Goal: Find contact information: Obtain details needed to contact an individual or organization

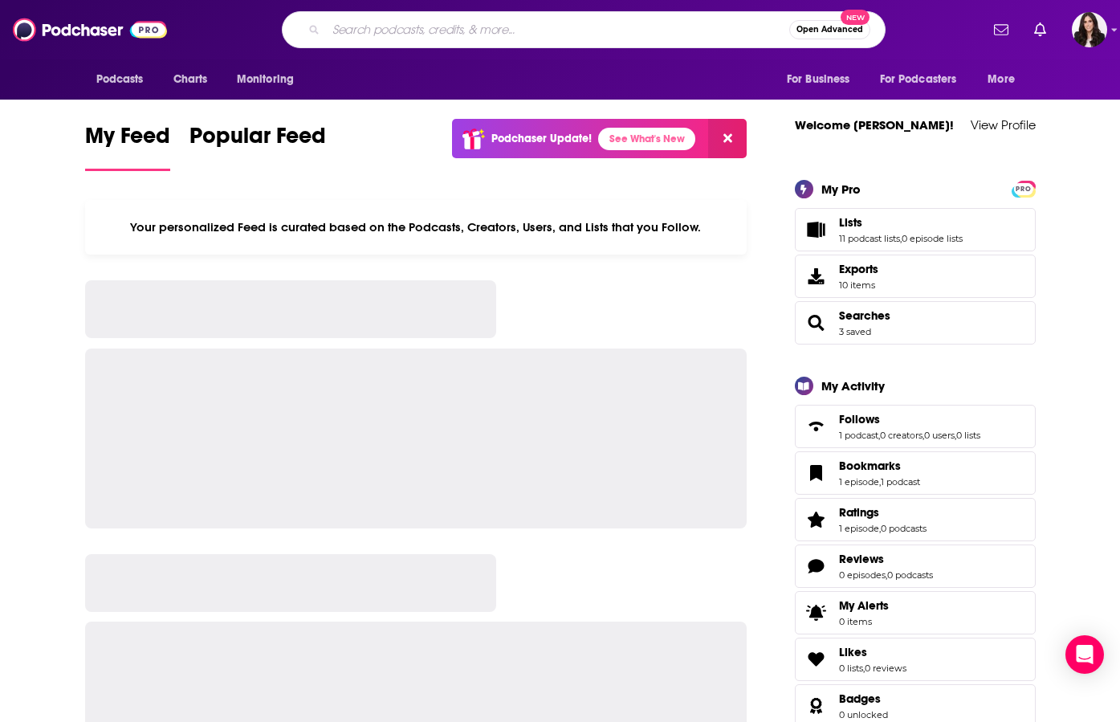
click at [469, 23] on input "Search podcasts, credits, & more..." at bounding box center [557, 30] width 463 height 26
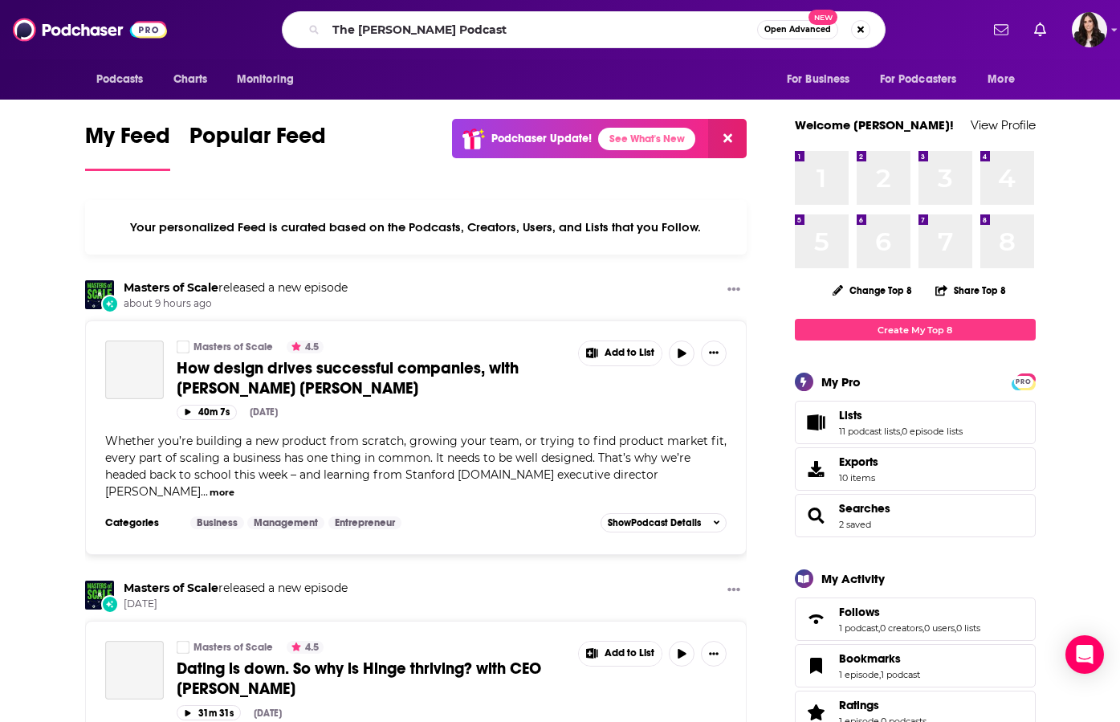
drag, startPoint x: 454, startPoint y: 29, endPoint x: 547, endPoint y: 29, distance: 93.1
click at [547, 29] on input "The [PERSON_NAME] Podcast" at bounding box center [541, 30] width 431 height 26
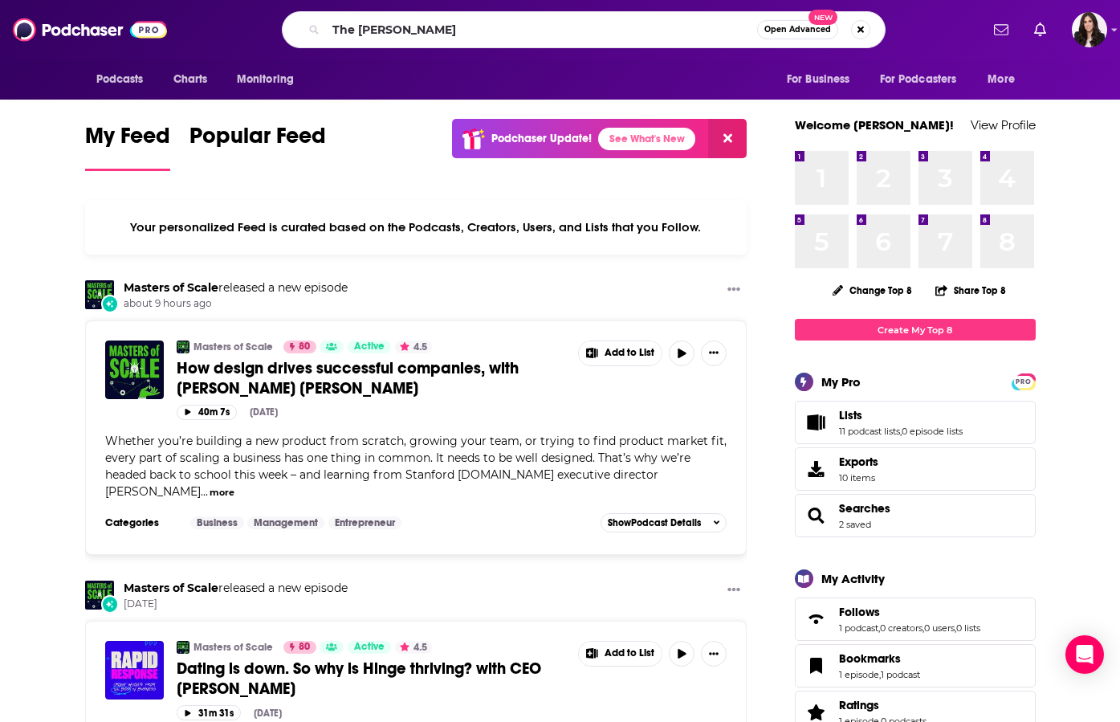
type input "The [PERSON_NAME]"
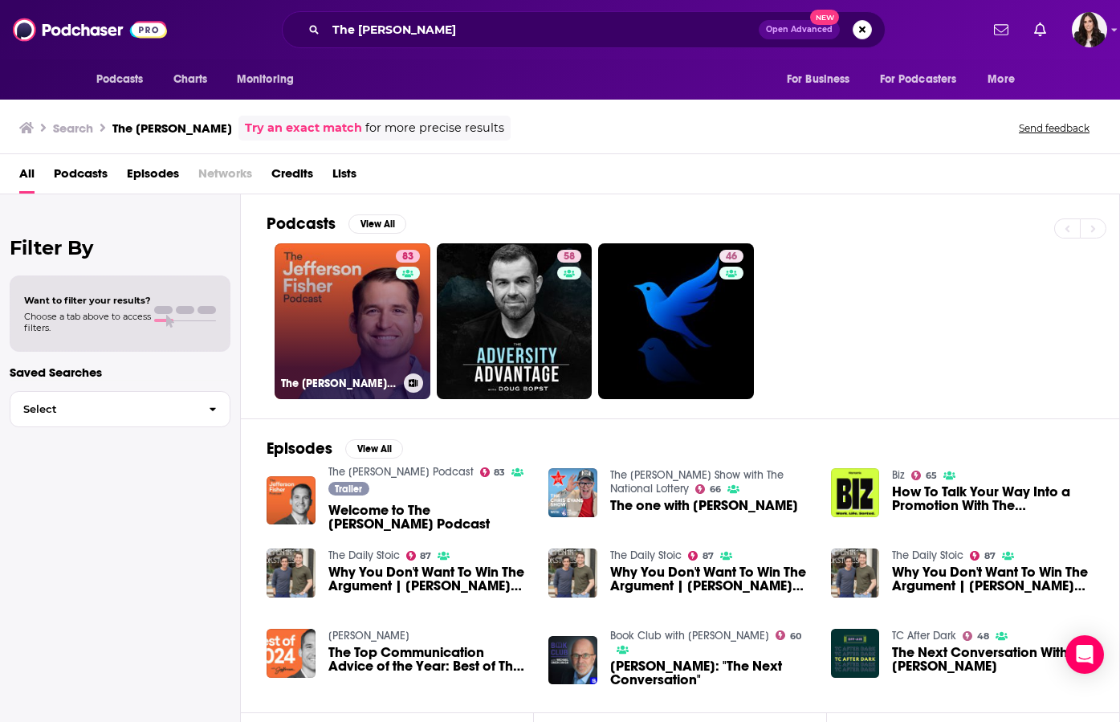
click at [381, 325] on link "83 The [PERSON_NAME] Podcast" at bounding box center [353, 321] width 156 height 156
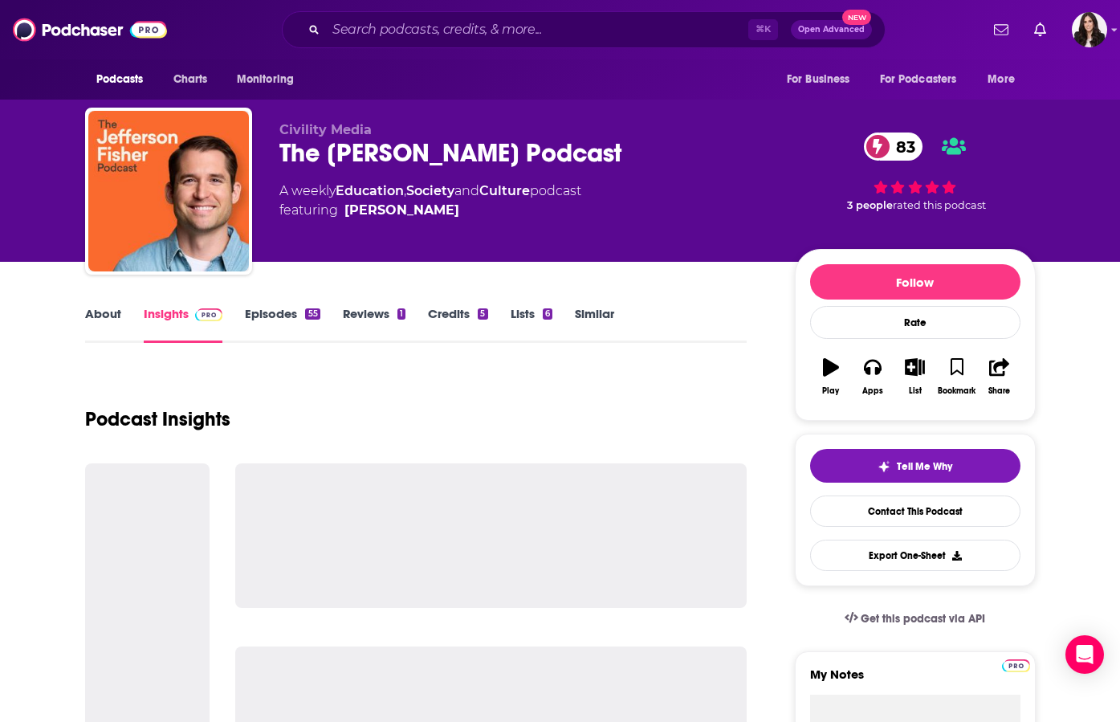
scroll to position [170, 0]
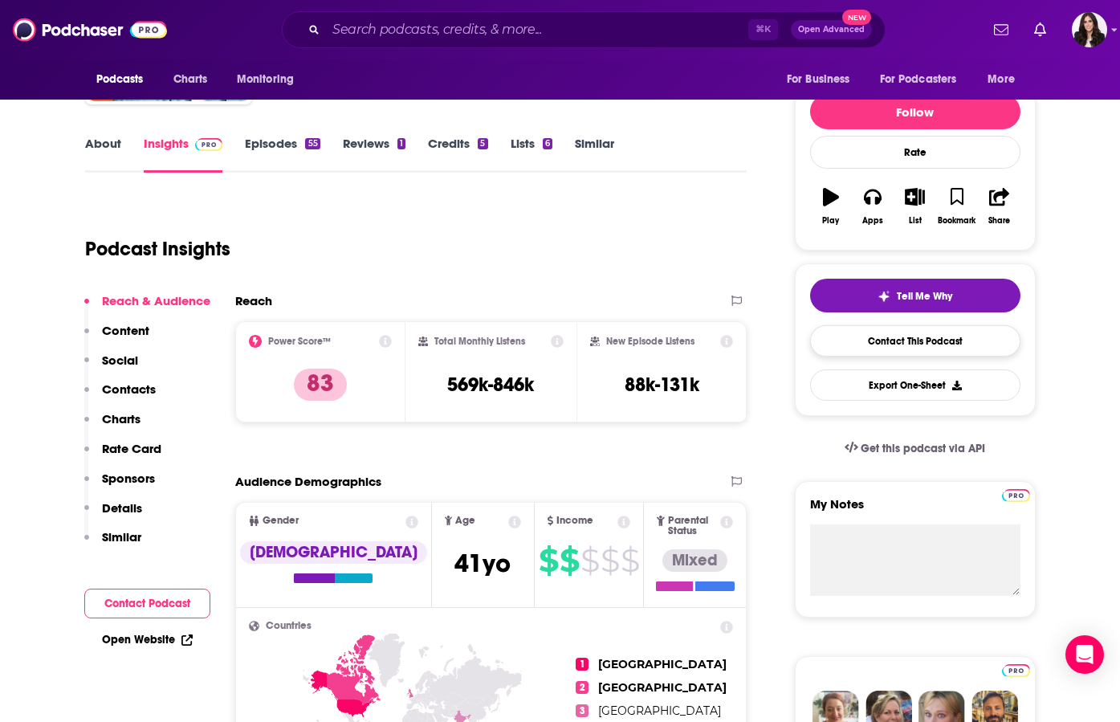
click at [917, 344] on link "Contact This Podcast" at bounding box center [915, 340] width 210 height 31
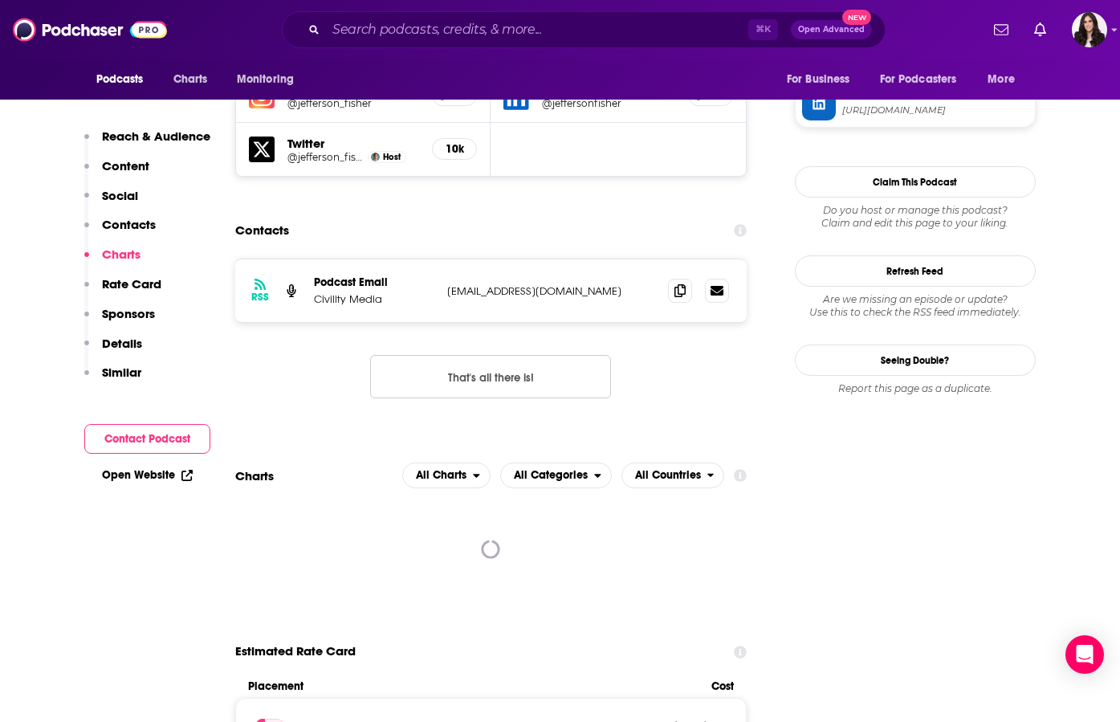
scroll to position [1519, 0]
click at [678, 283] on icon at bounding box center [679, 289] width 11 height 13
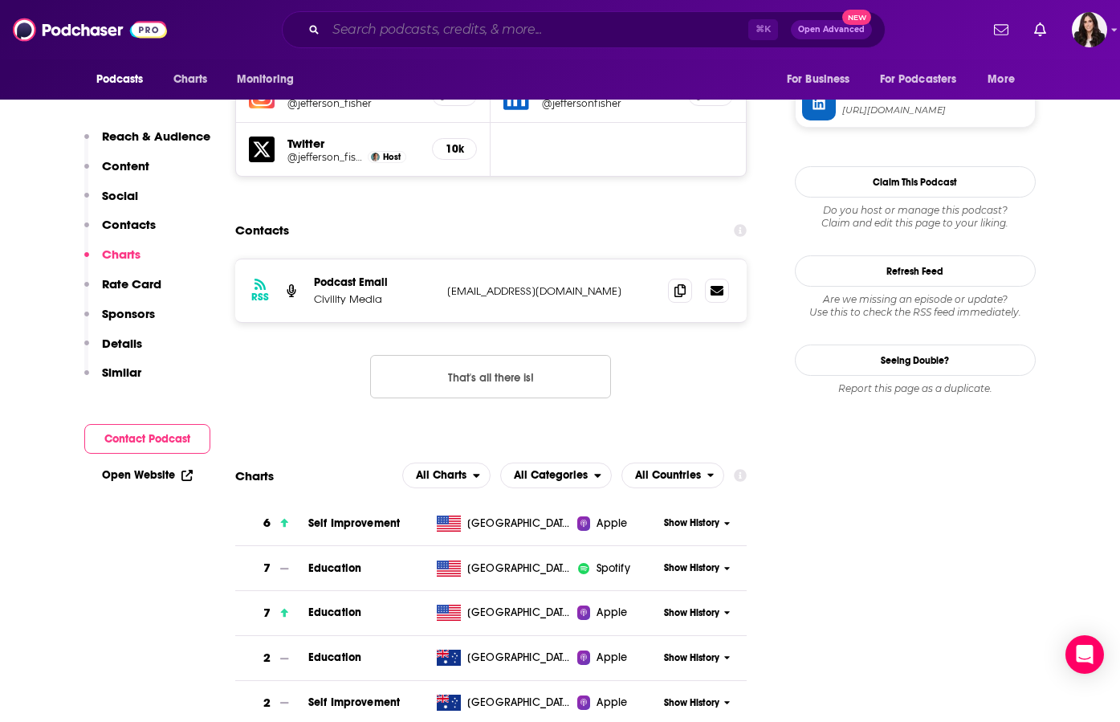
click at [507, 37] on input "Search podcasts, credits, & more..." at bounding box center [537, 30] width 422 height 26
paste input "Thanks For Asking"
type input "Thanks For Asking"
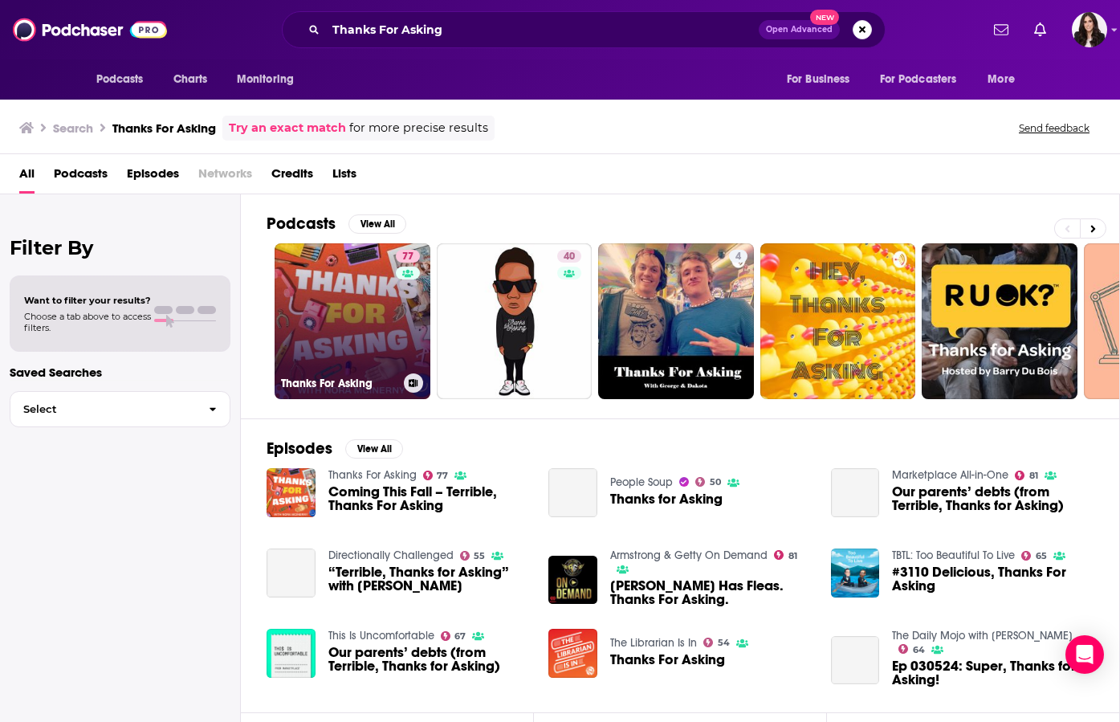
click at [397, 303] on div "77" at bounding box center [410, 312] width 28 height 124
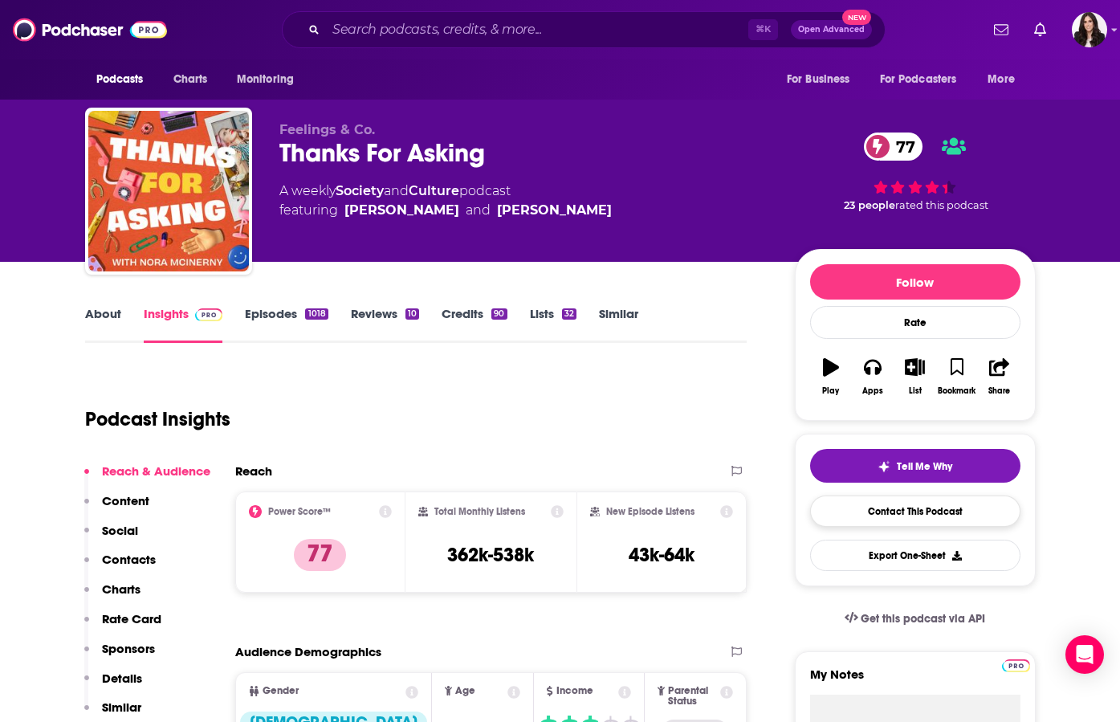
click at [903, 515] on link "Contact This Podcast" at bounding box center [915, 510] width 210 height 31
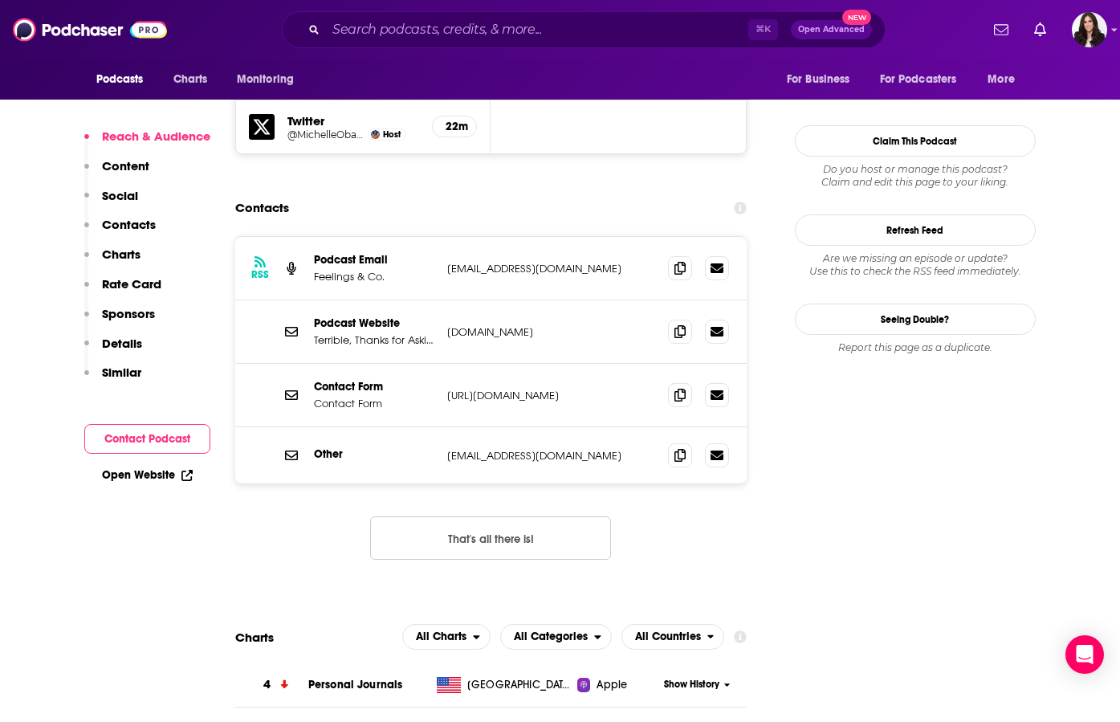
scroll to position [1560, 0]
click at [683, 262] on icon at bounding box center [679, 268] width 11 height 13
click at [498, 34] on input "Search podcasts, credits, & more..." at bounding box center [537, 30] width 422 height 26
paste input "The Psychology Podcast"
type input "The Psychology Podcast"
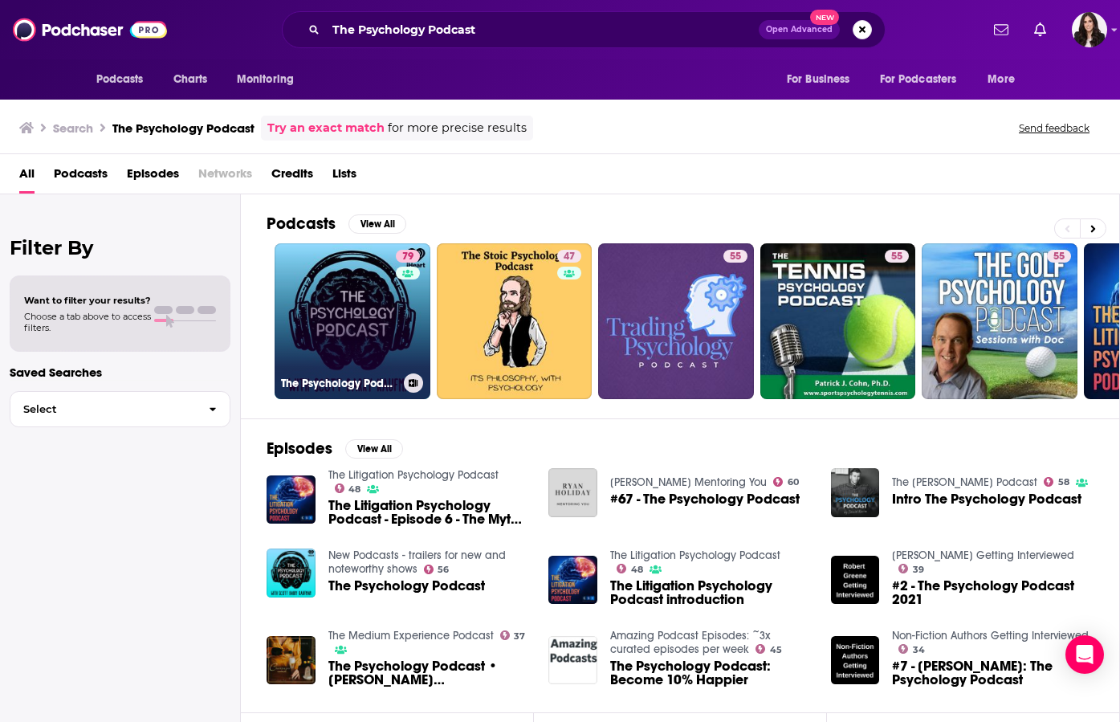
click at [360, 322] on link "79 The Psychology Podcast" at bounding box center [353, 321] width 156 height 156
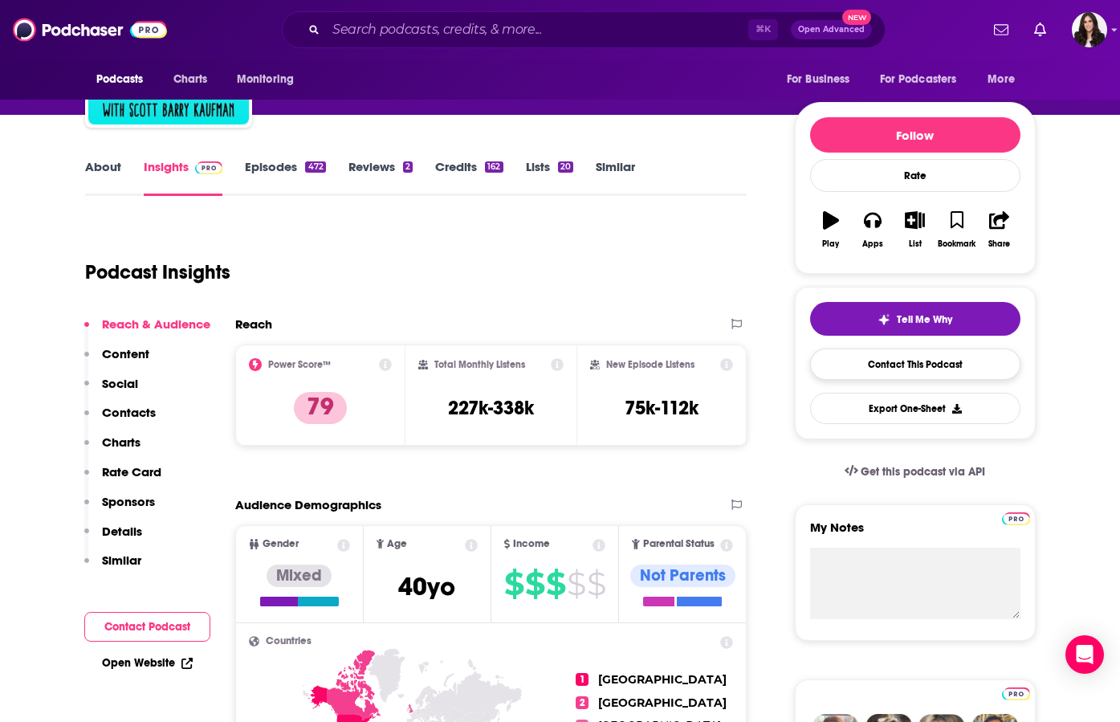
click at [860, 360] on link "Contact This Podcast" at bounding box center [915, 363] width 210 height 31
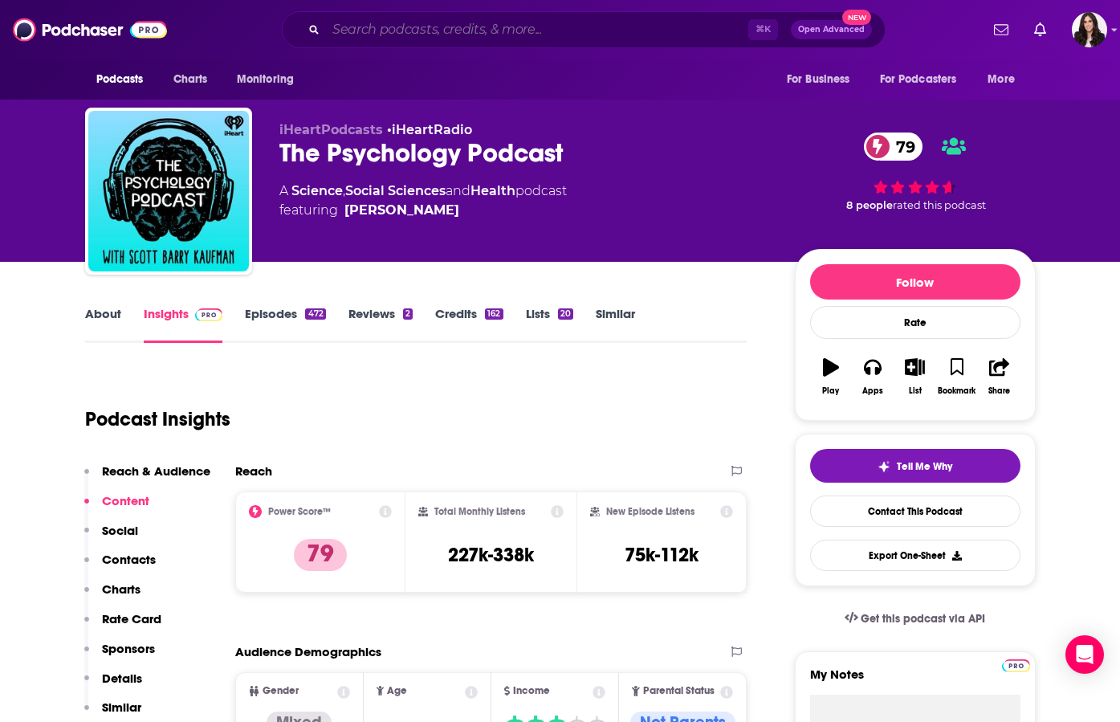
click at [529, 32] on input "Search podcasts, credits, & more..." at bounding box center [537, 30] width 422 height 26
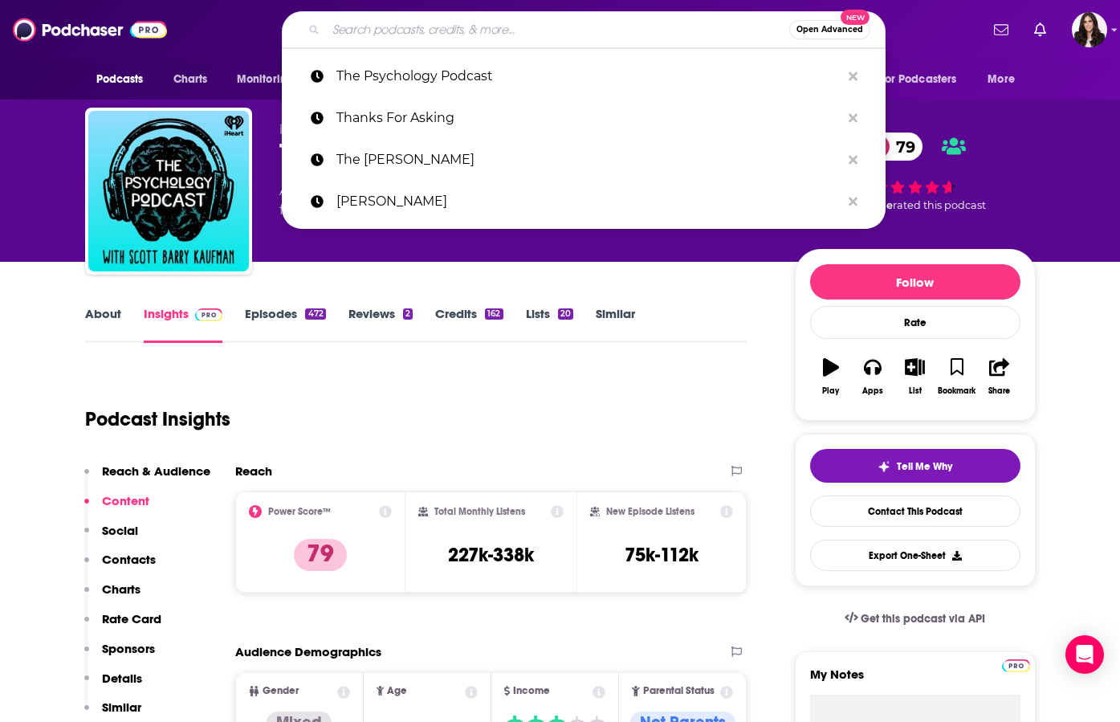
paste input "The Happiness Lab"
type input "The Happiness Lab"
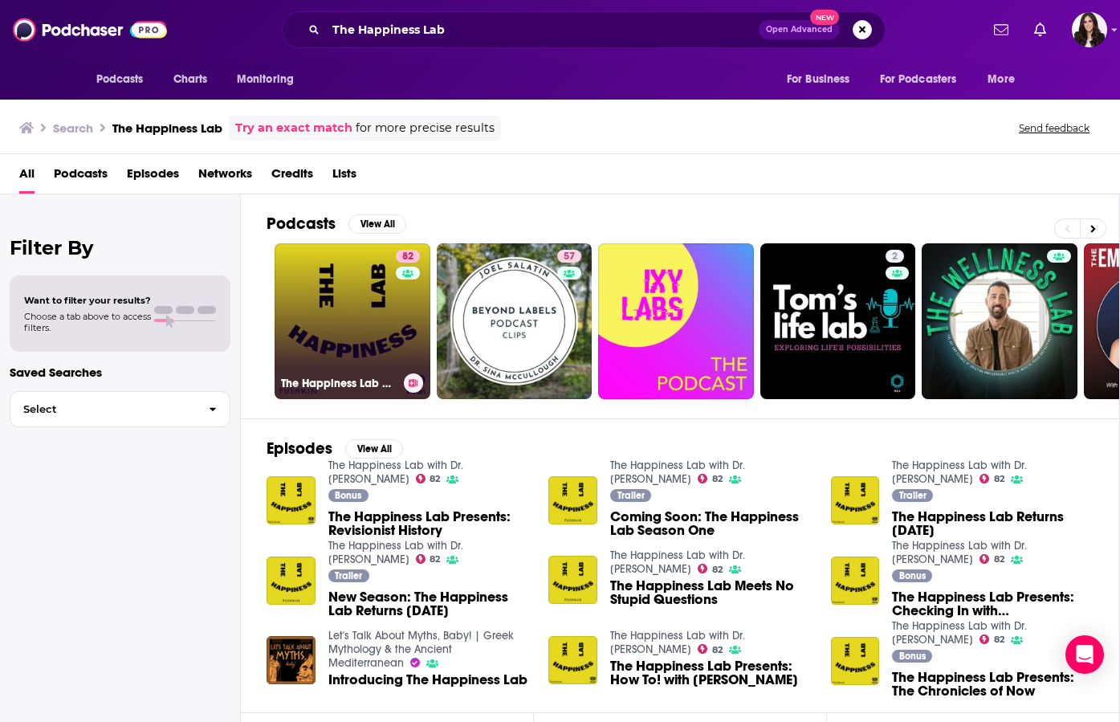
click at [352, 341] on link "82 The Happiness Lab with Dr. [PERSON_NAME]" at bounding box center [353, 321] width 156 height 156
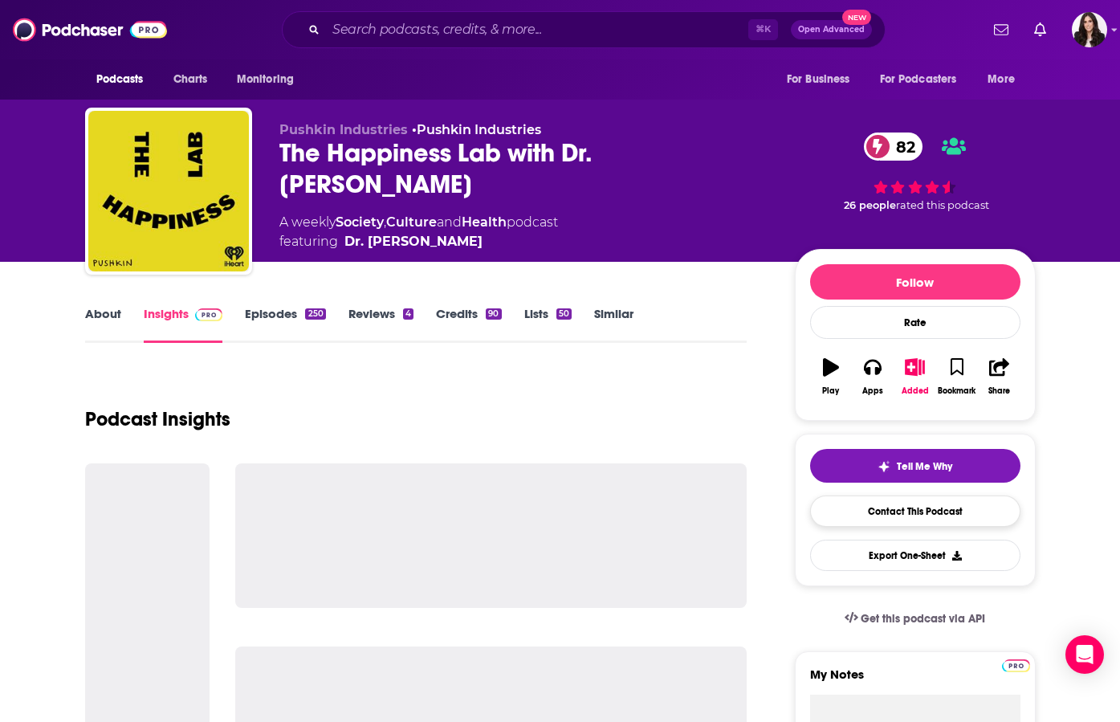
click at [914, 514] on link "Contact This Podcast" at bounding box center [915, 510] width 210 height 31
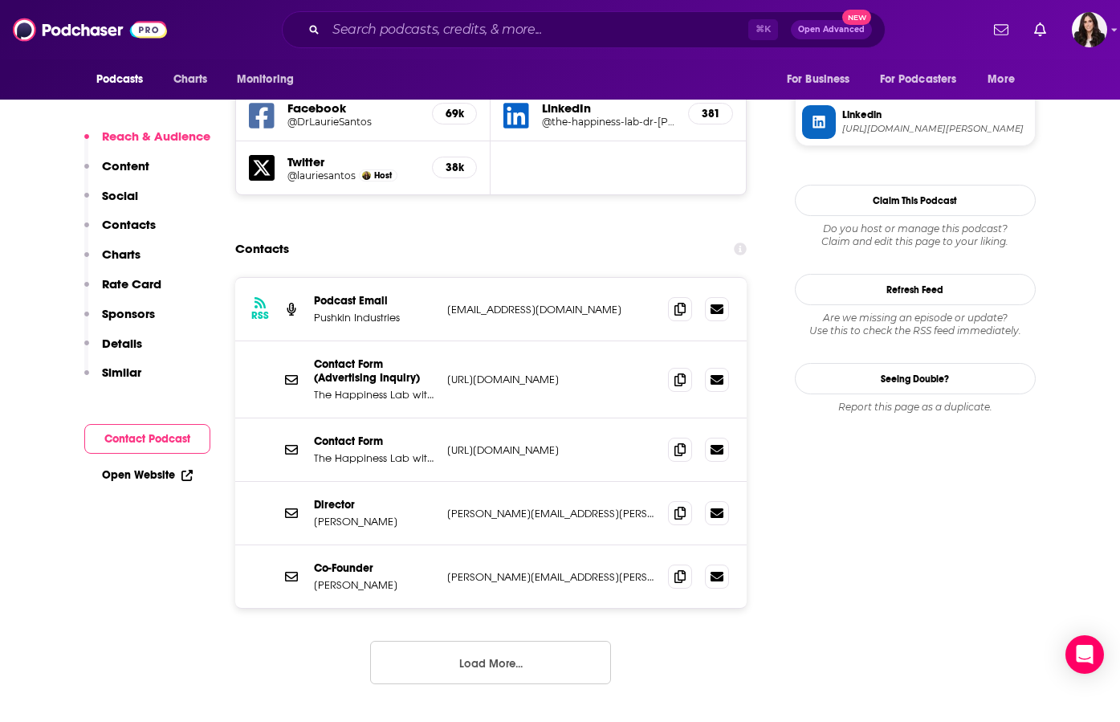
scroll to position [1449, 0]
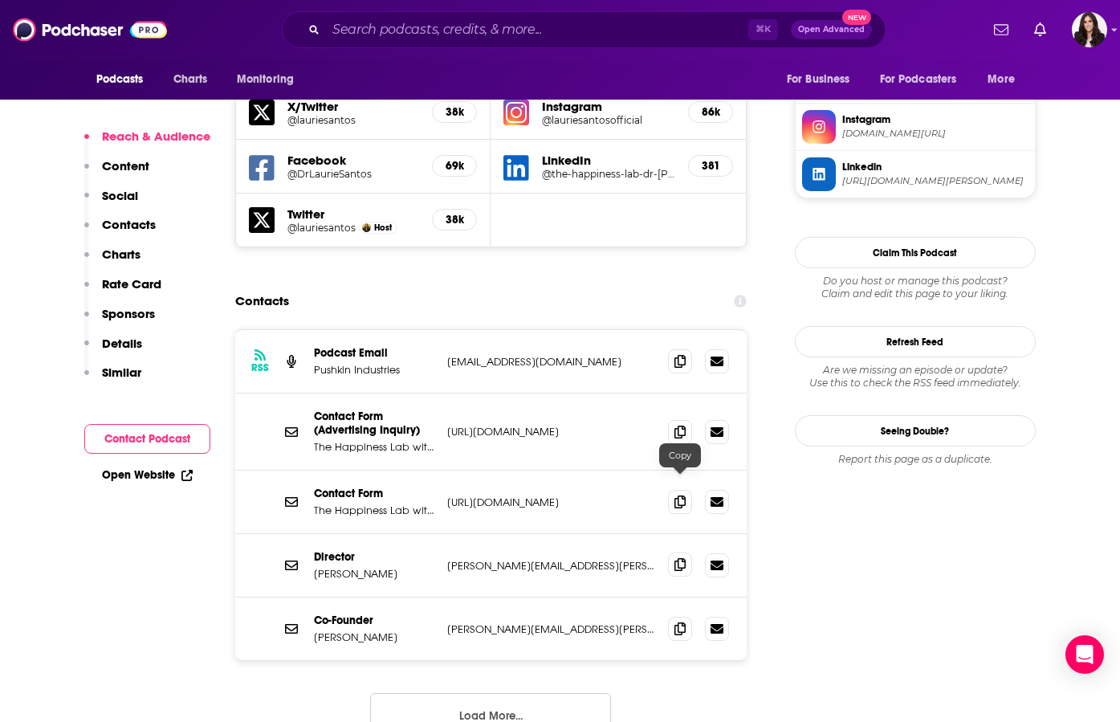
click at [677, 558] on icon at bounding box center [679, 564] width 11 height 13
click at [679, 558] on icon at bounding box center [679, 564] width 11 height 13
click at [464, 38] on input "Search podcasts, credits, & more..." at bounding box center [537, 30] width 422 height 26
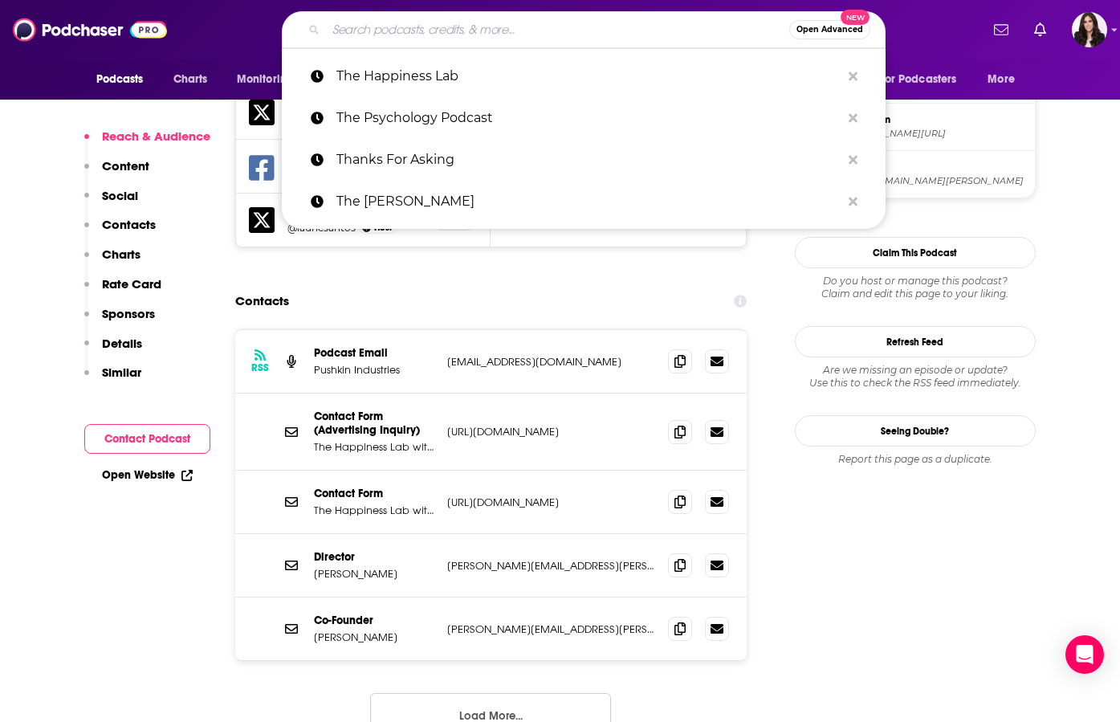
paste input "The Science of Happiness"
type input "The Science of Happiness"
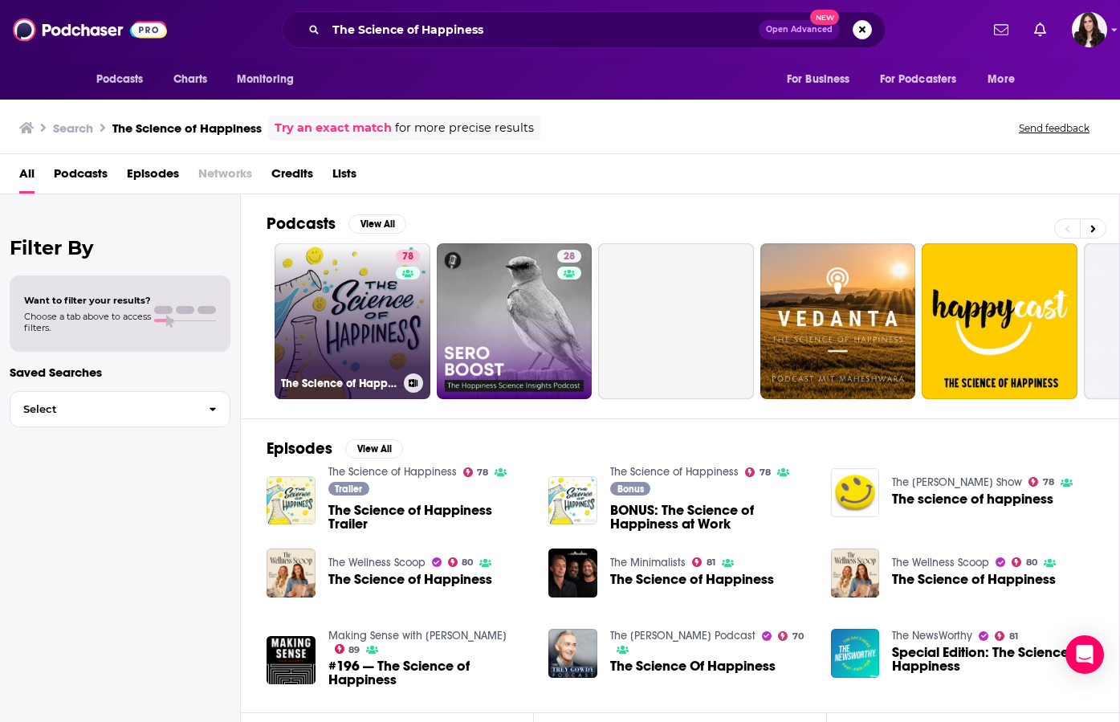
click at [348, 303] on link "78 The Science of Happiness" at bounding box center [353, 321] width 156 height 156
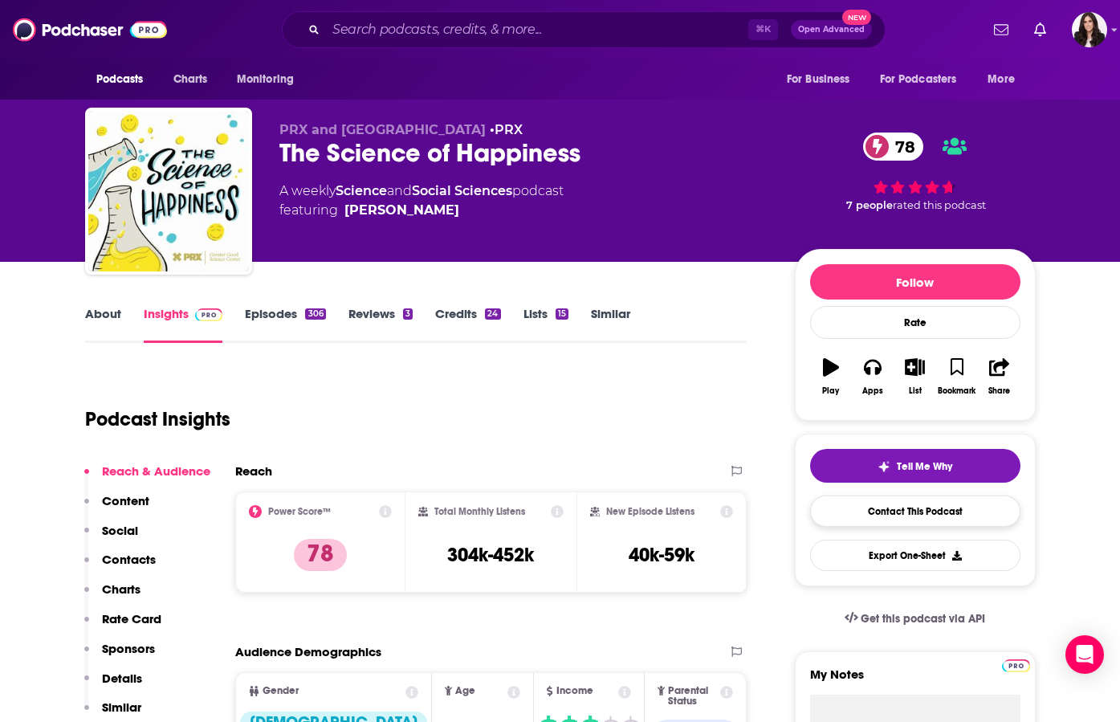
click at [877, 511] on link "Contact This Podcast" at bounding box center [915, 510] width 210 height 31
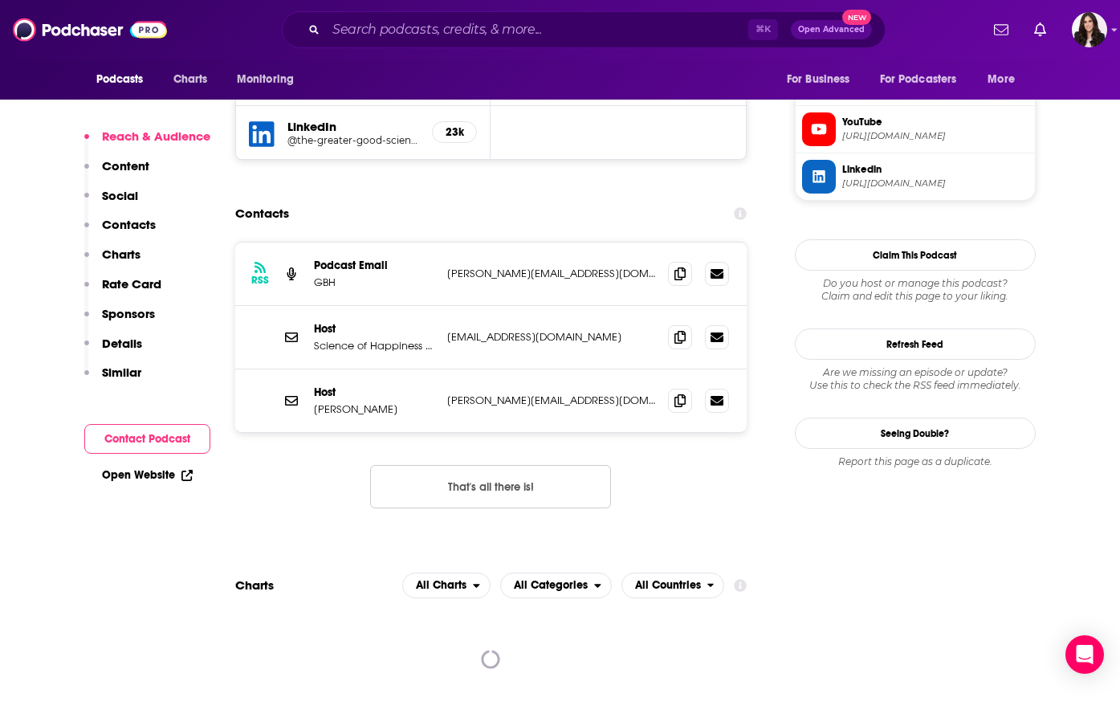
scroll to position [1490, 0]
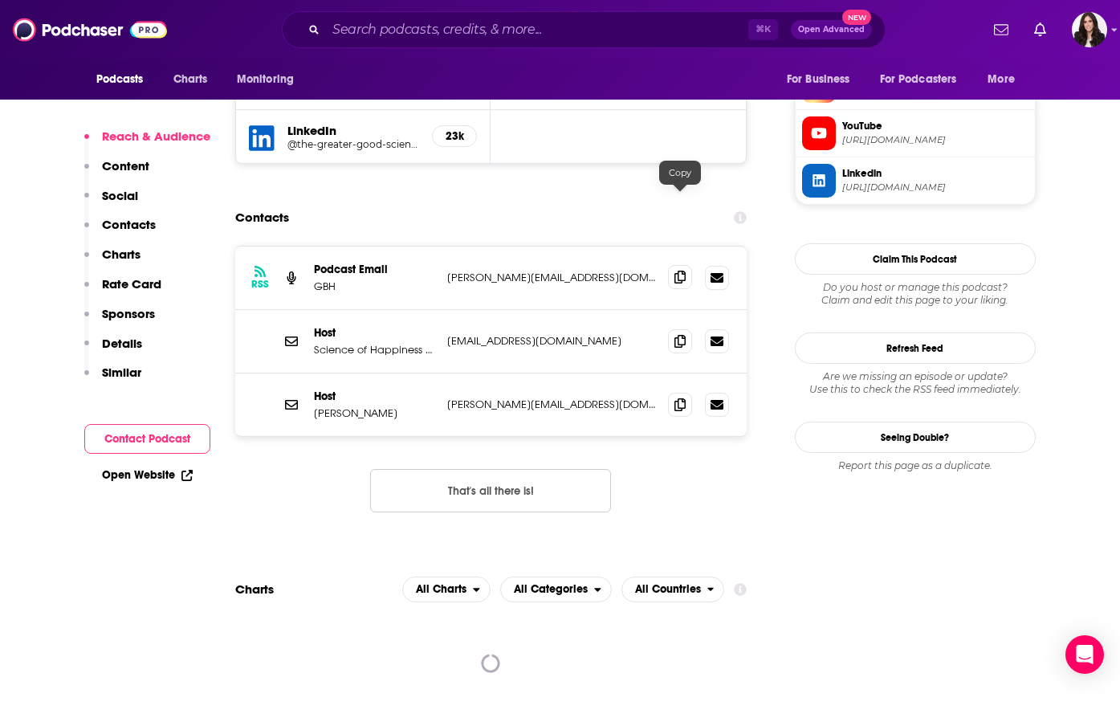
click at [683, 271] on icon at bounding box center [679, 277] width 11 height 13
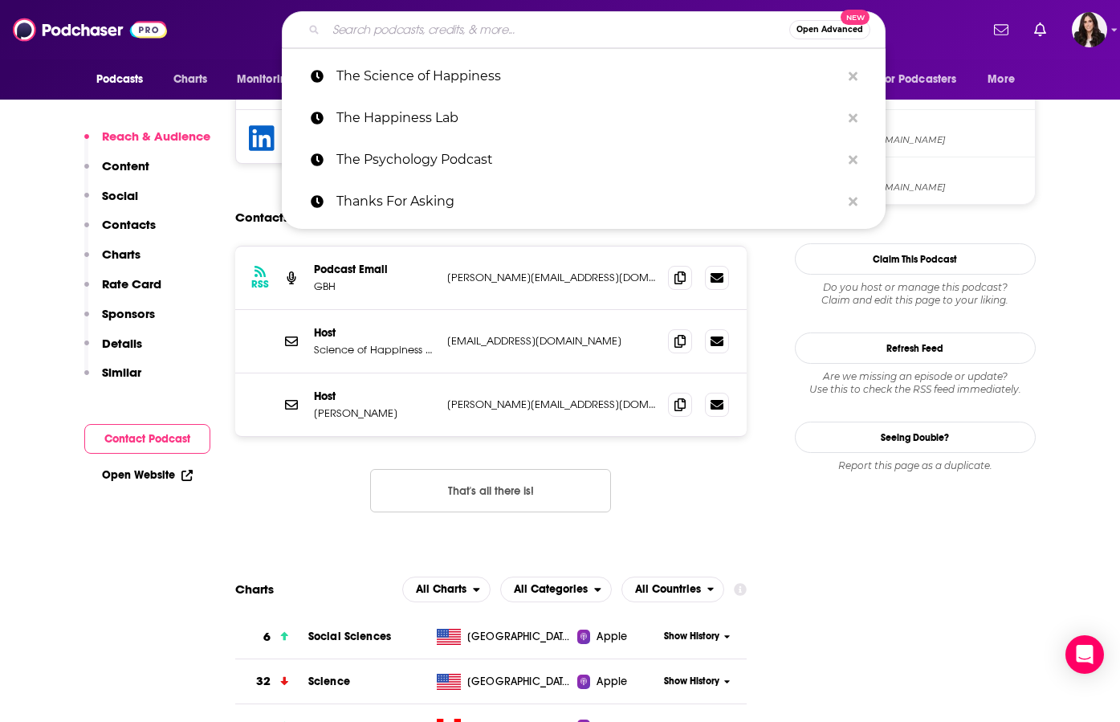
click at [510, 35] on input "Search podcasts, credits, & more..." at bounding box center [557, 30] width 463 height 26
paste input "Proxy"
type input "Proxy"
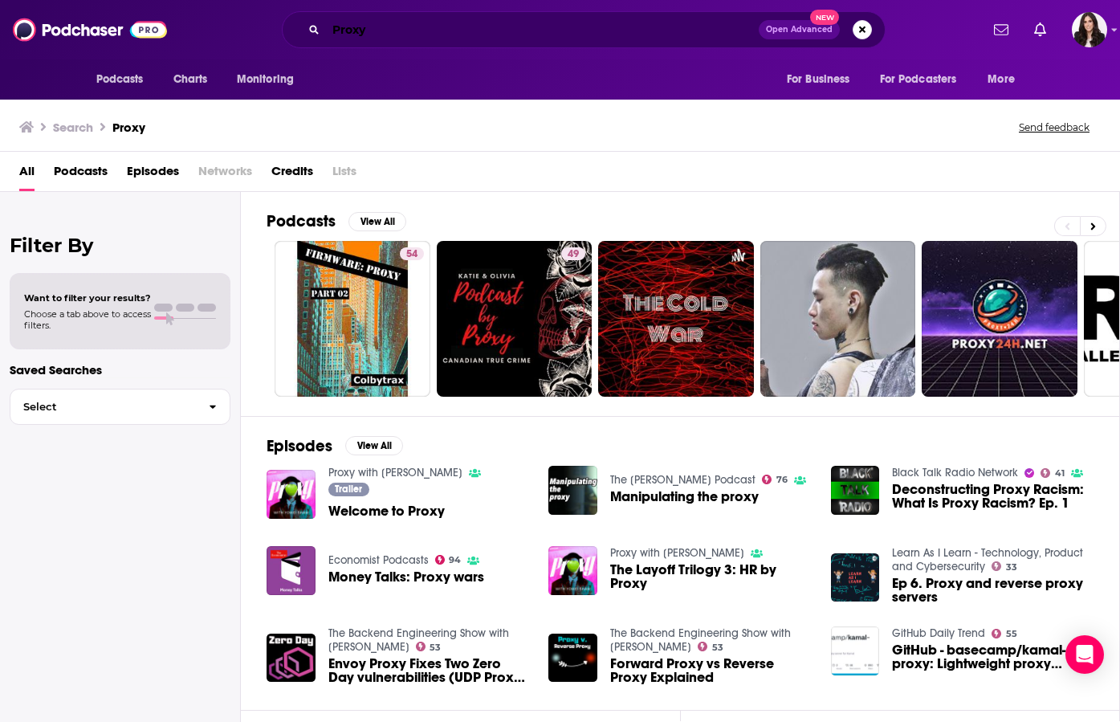
click at [404, 36] on input "Proxy" at bounding box center [542, 30] width 433 height 26
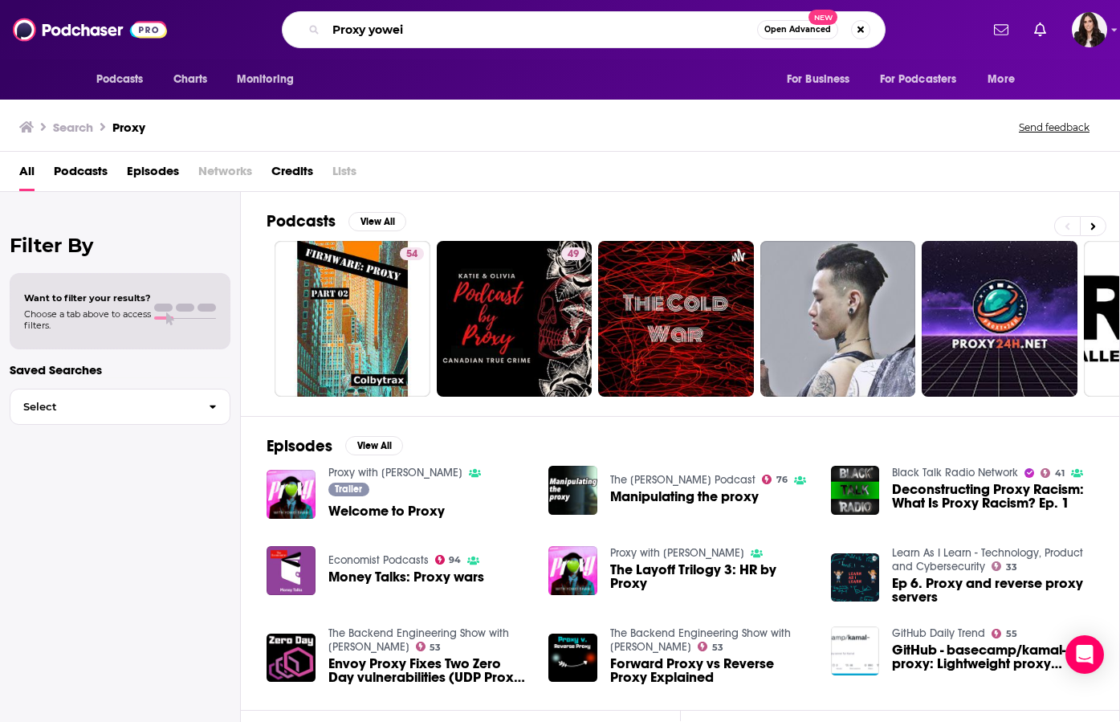
type input "Proxy yowei"
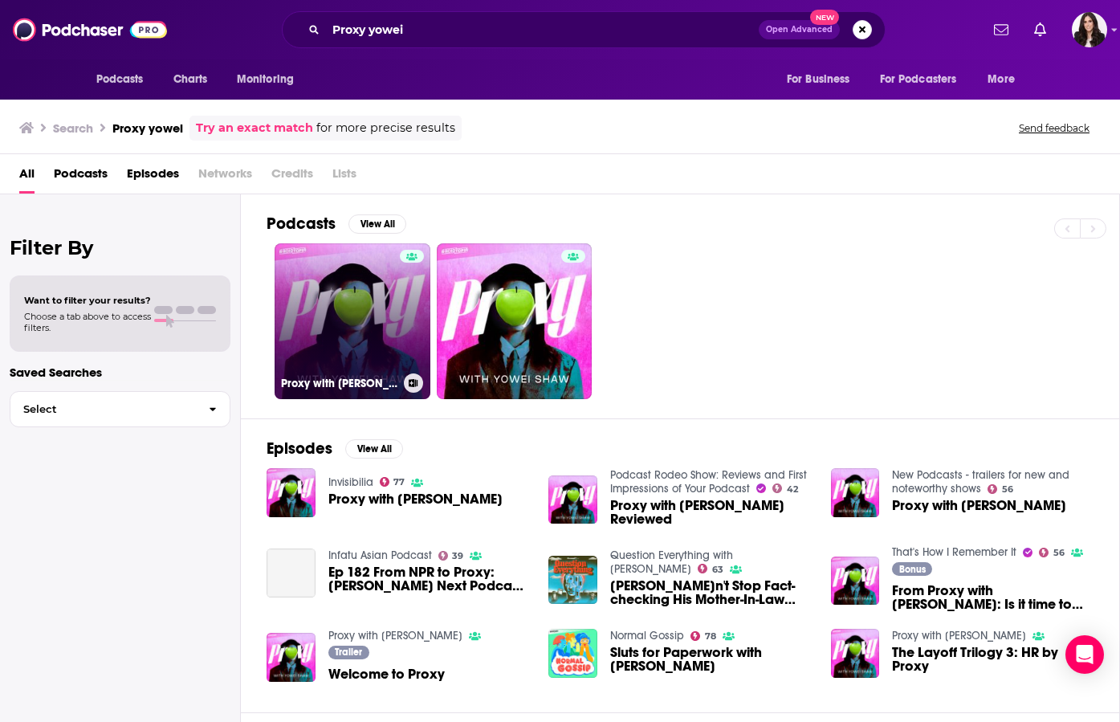
click at [367, 314] on link "Proxy with [PERSON_NAME]" at bounding box center [353, 321] width 156 height 156
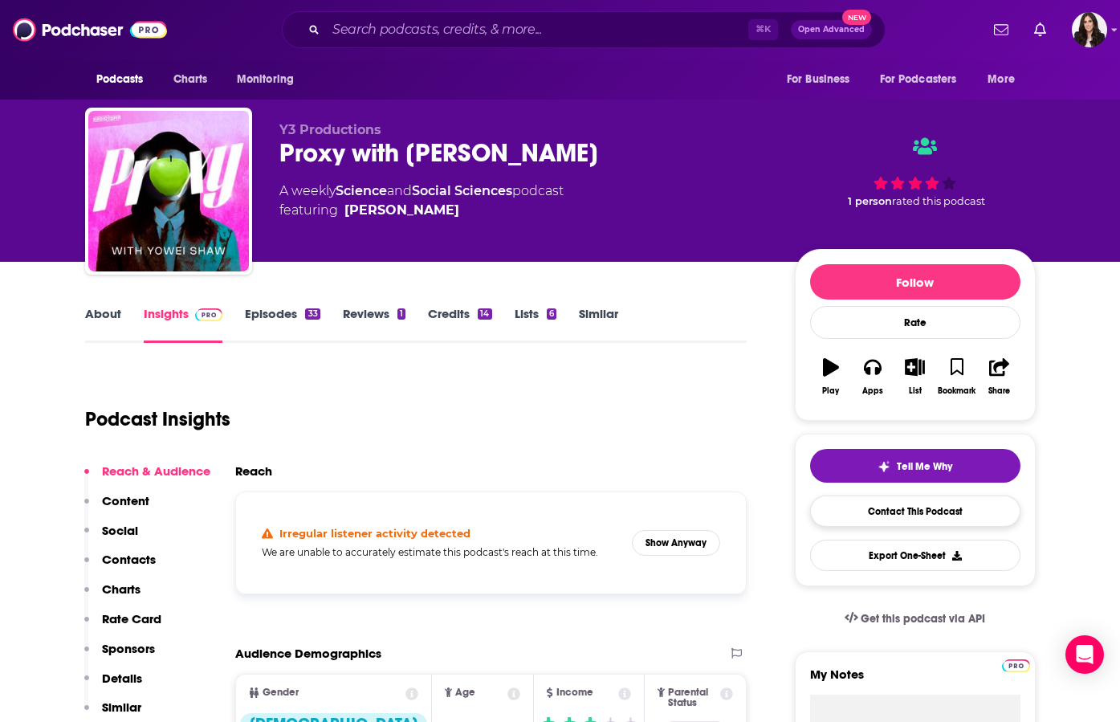
click at [952, 503] on link "Contact This Podcast" at bounding box center [915, 510] width 210 height 31
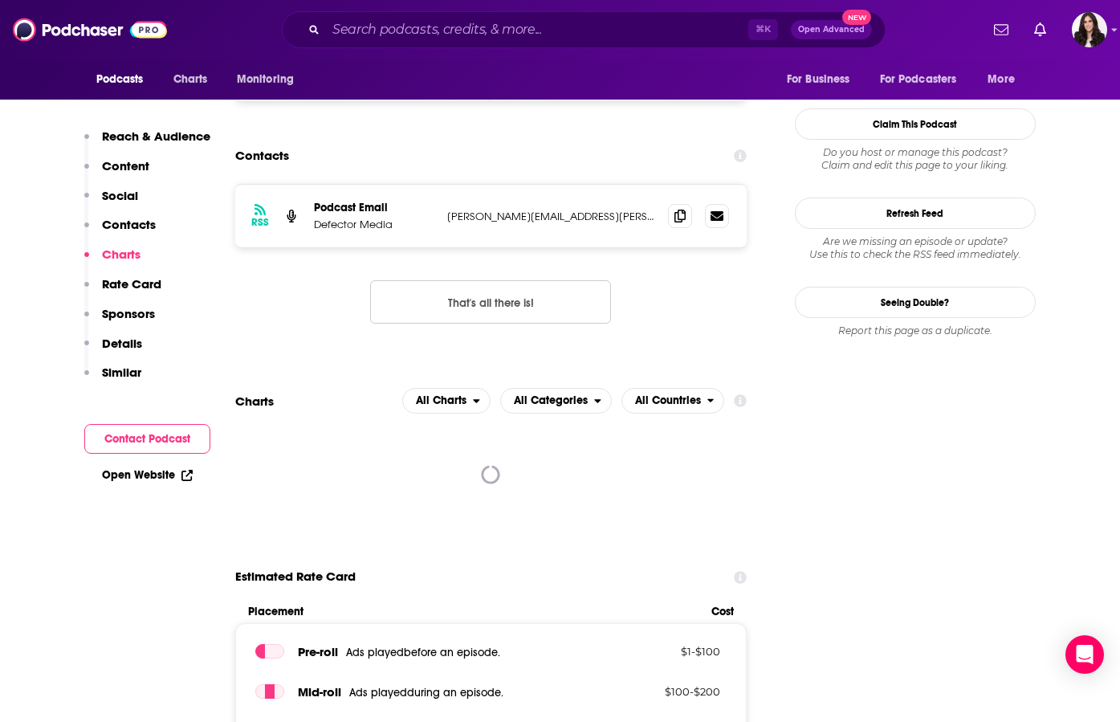
scroll to position [1552, 0]
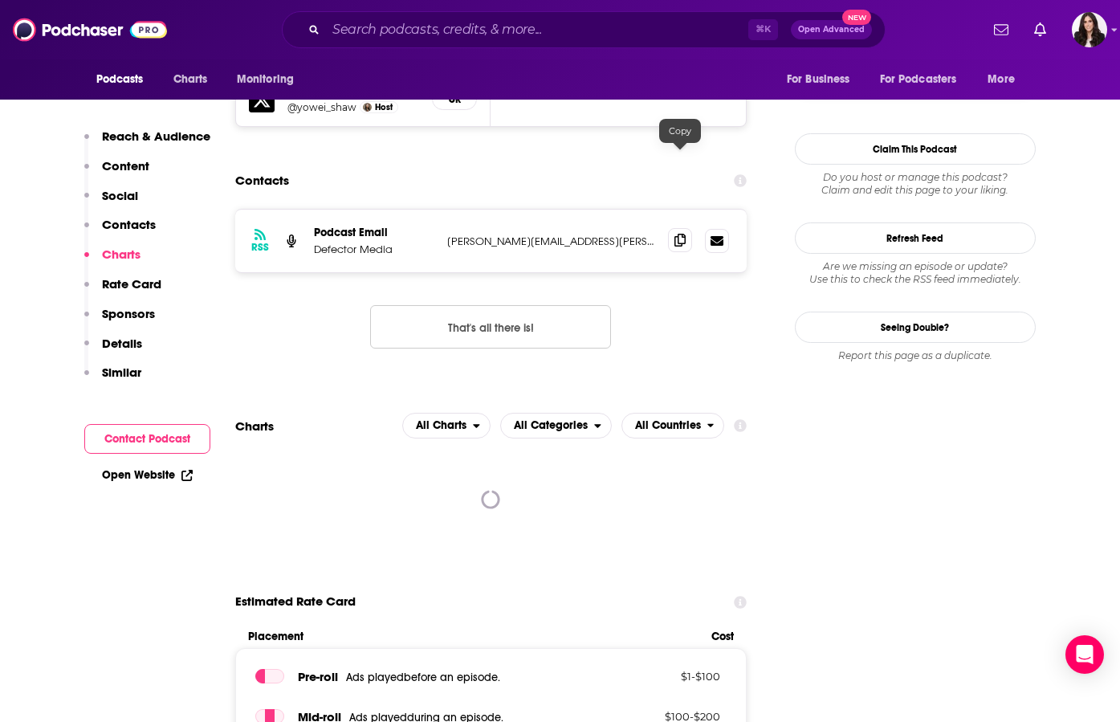
click at [681, 234] on icon at bounding box center [679, 240] width 11 height 13
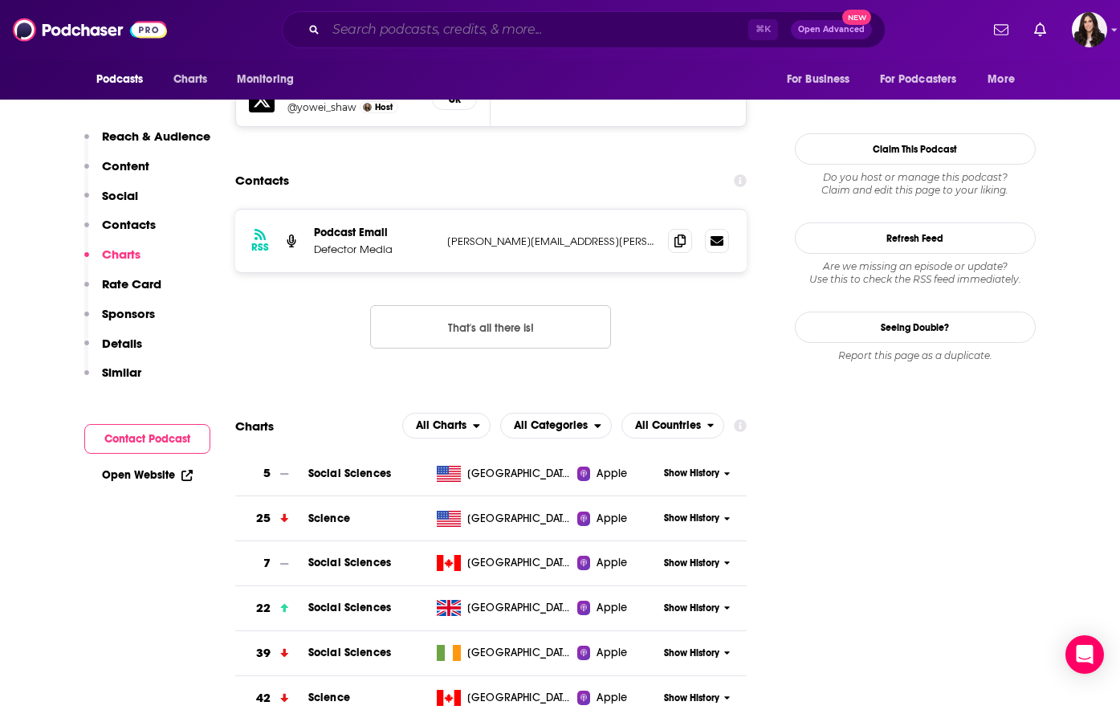
click at [543, 26] on input "Search podcasts, credits, & more..." at bounding box center [537, 30] width 422 height 26
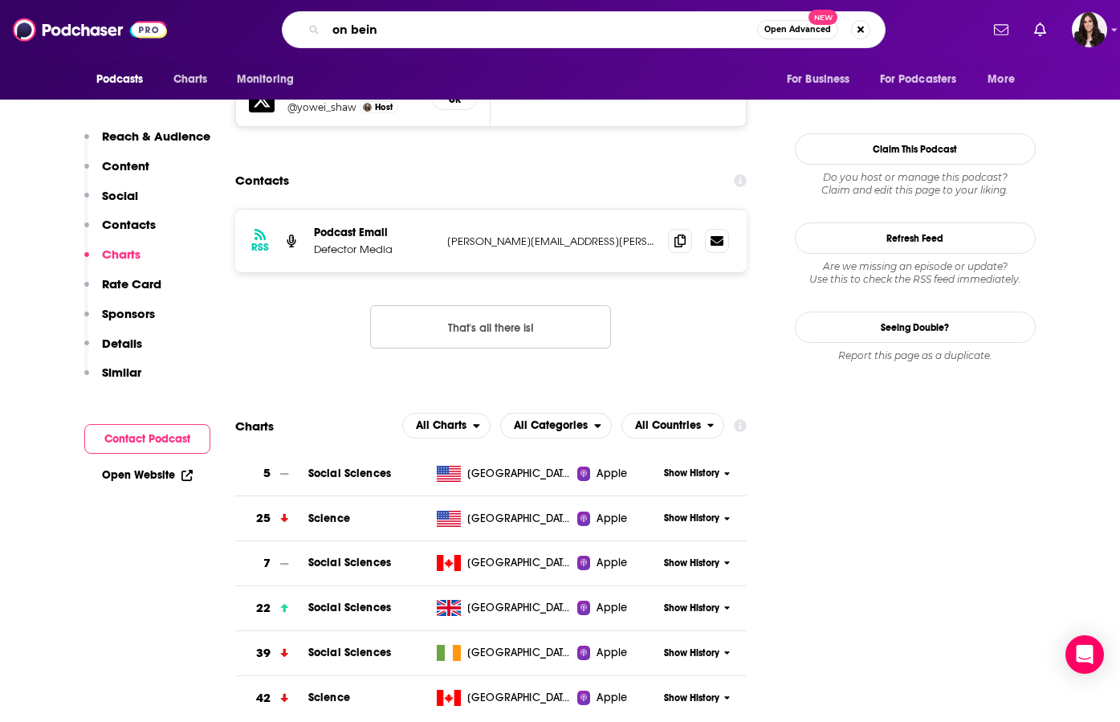
type input "on being"
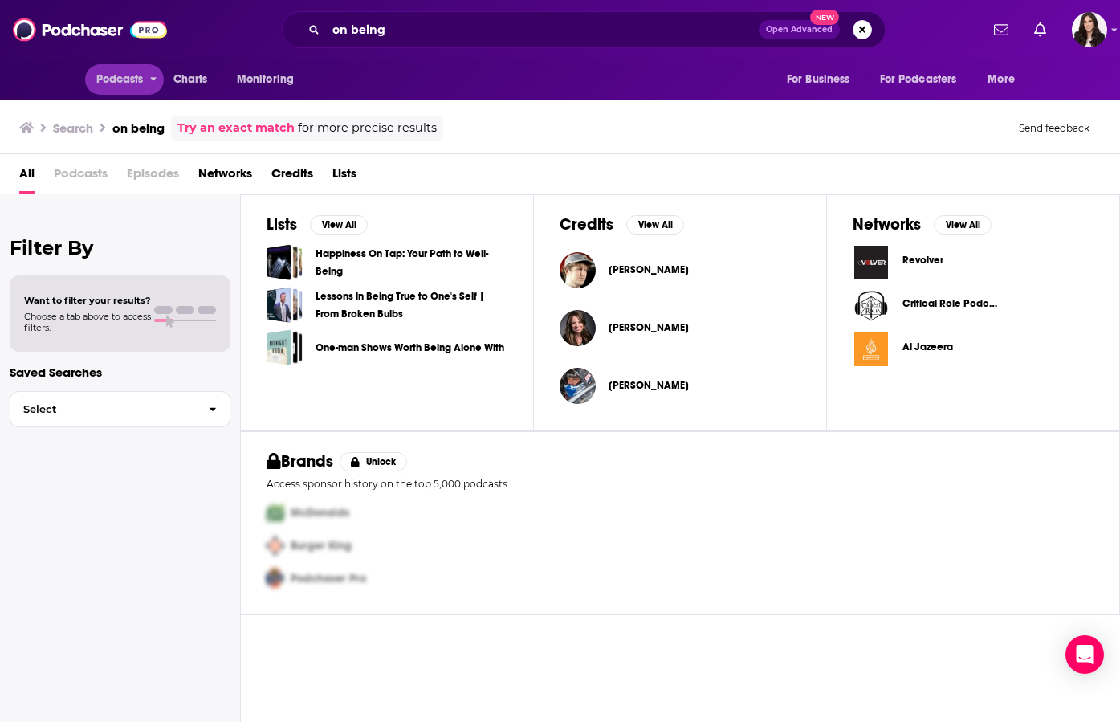
click at [120, 82] on span "Podcasts" at bounding box center [119, 79] width 47 height 22
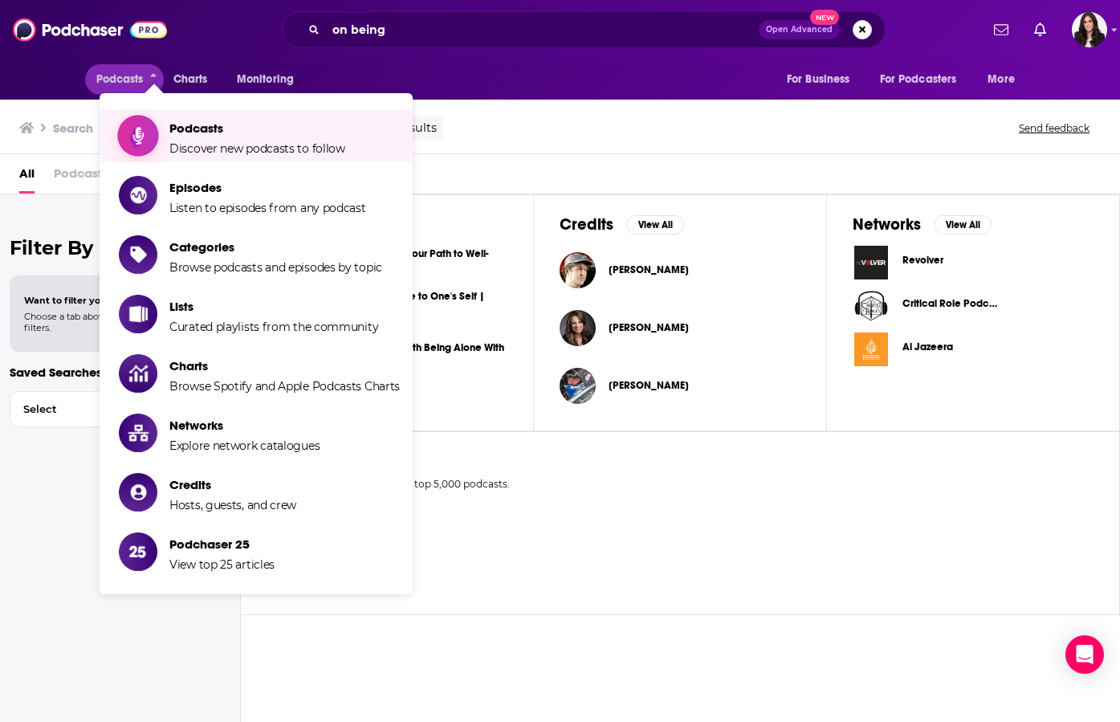
click at [191, 119] on span "Podcasts Discover new podcasts to follow" at bounding box center [257, 136] width 176 height 40
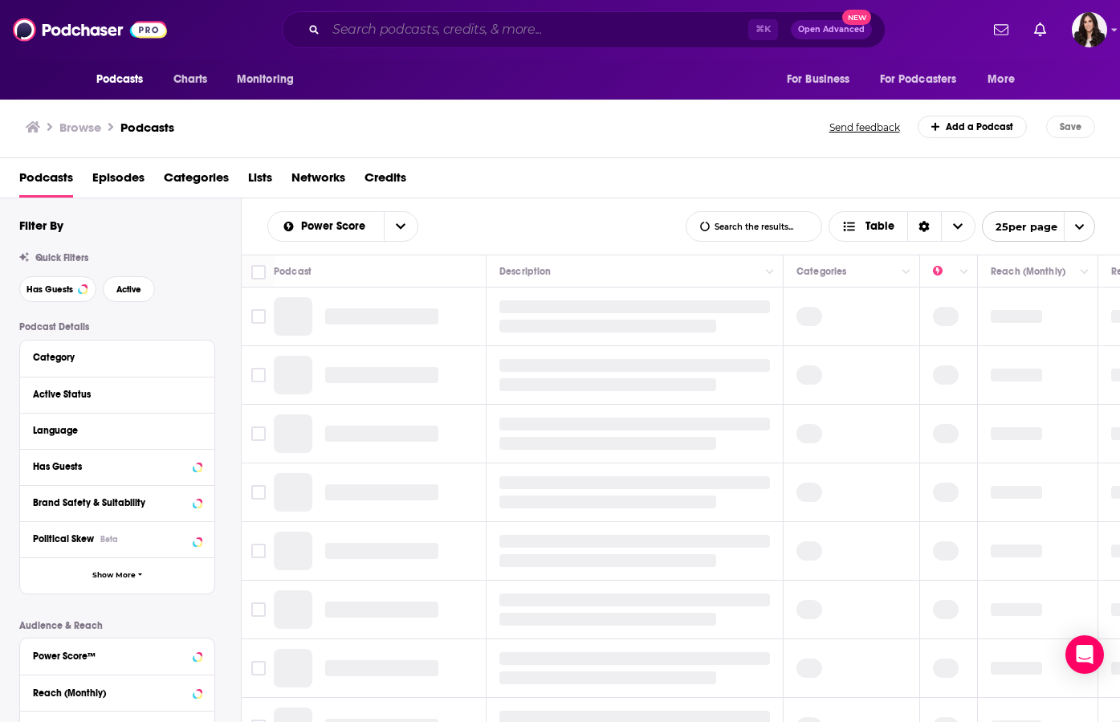
click at [351, 29] on input "Search podcasts, credits, & more..." at bounding box center [537, 30] width 422 height 26
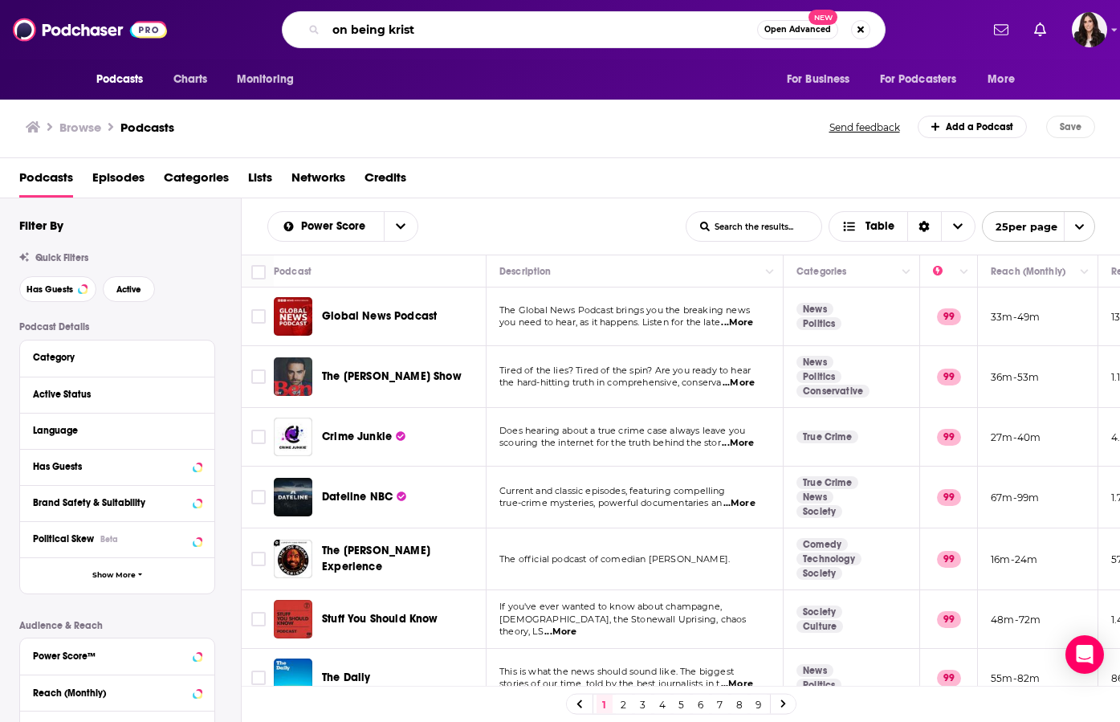
type input "on being [DEMOGRAPHIC_DATA]"
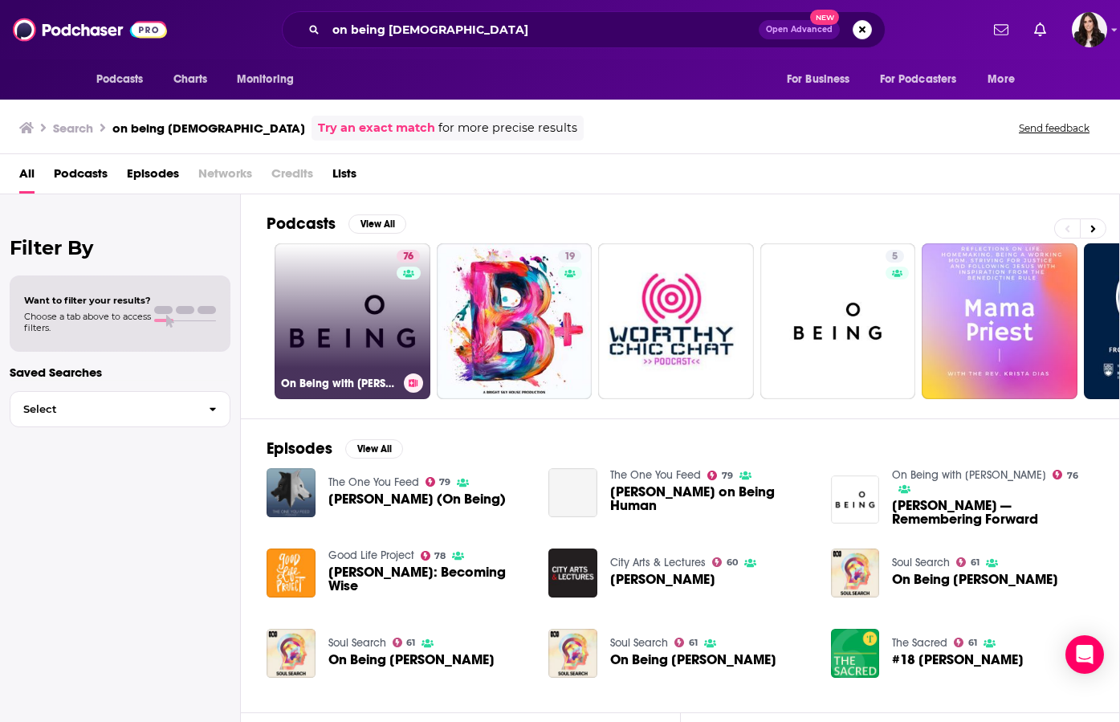
click at [352, 299] on link "76 On Being with [PERSON_NAME]" at bounding box center [353, 321] width 156 height 156
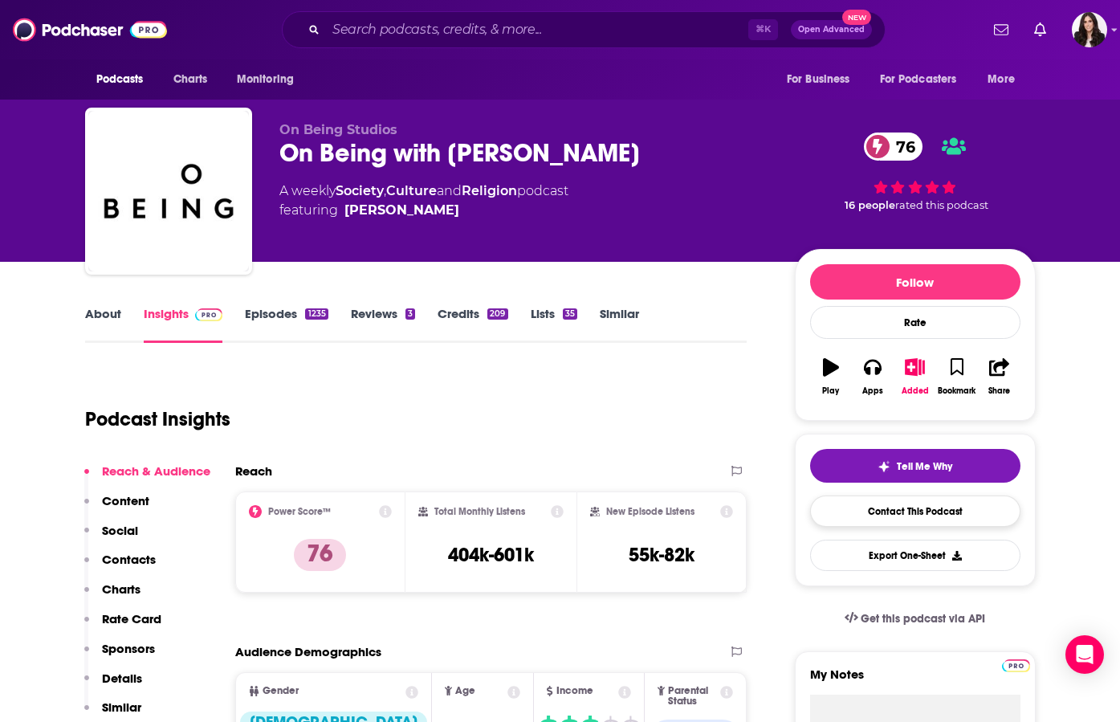
click at [855, 503] on link "Contact This Podcast" at bounding box center [915, 510] width 210 height 31
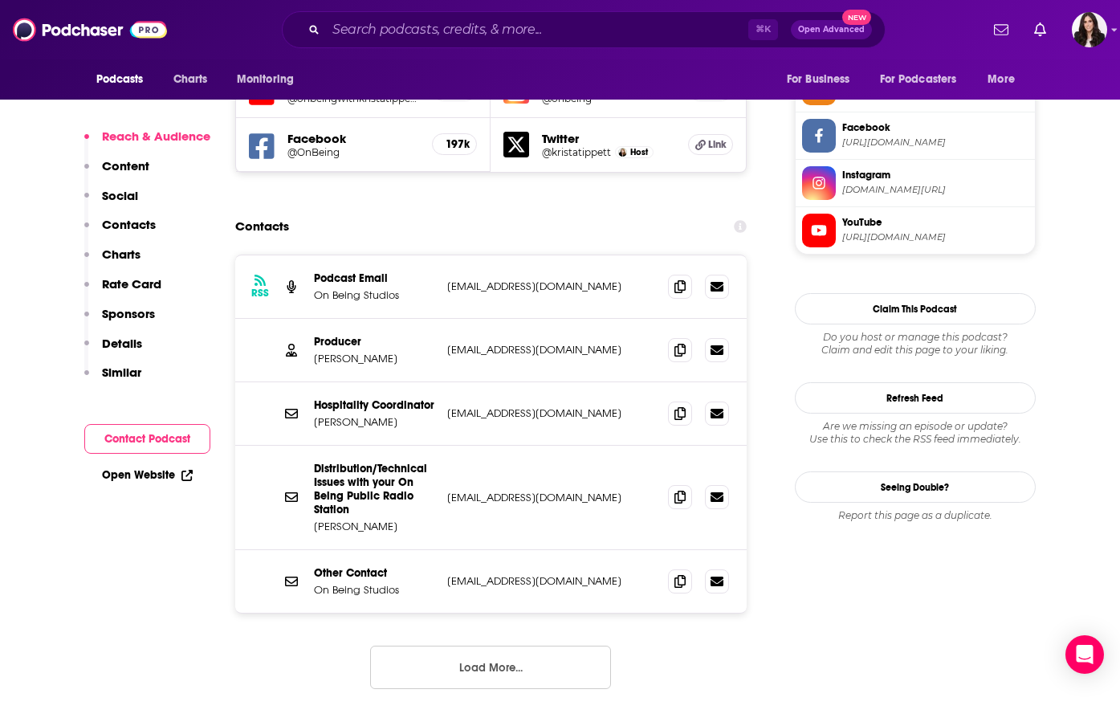
scroll to position [1501, 0]
click at [679, 338] on span at bounding box center [680, 350] width 24 height 24
click at [510, 646] on button "Load More..." at bounding box center [490, 667] width 241 height 43
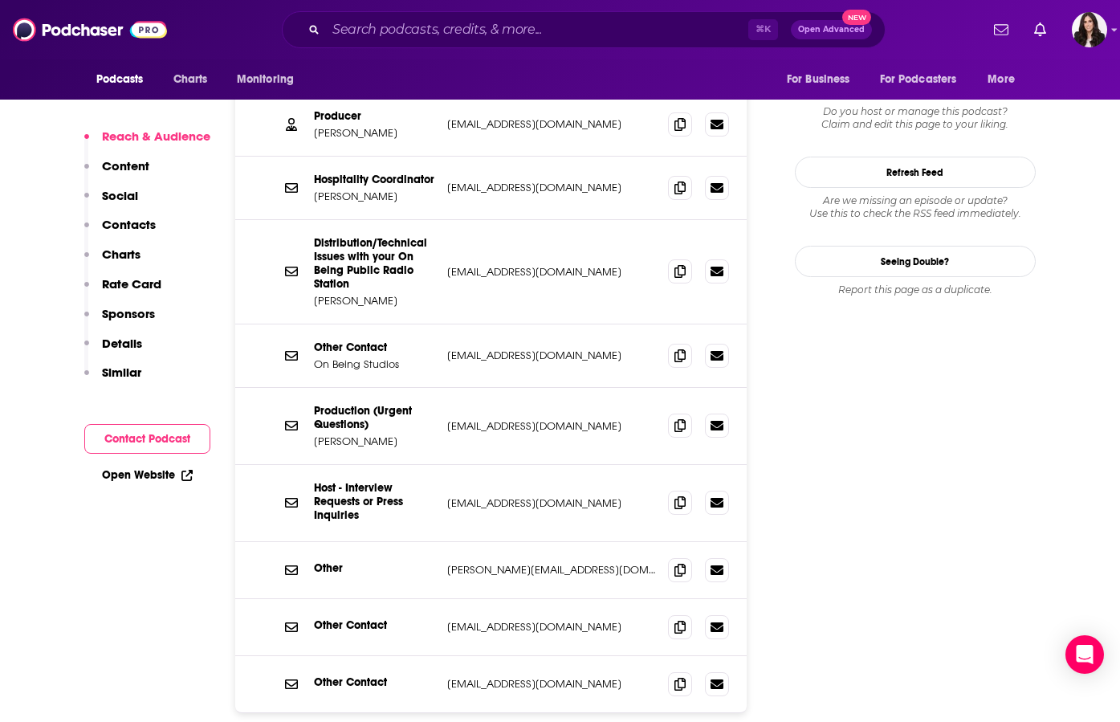
scroll to position [1754, 0]
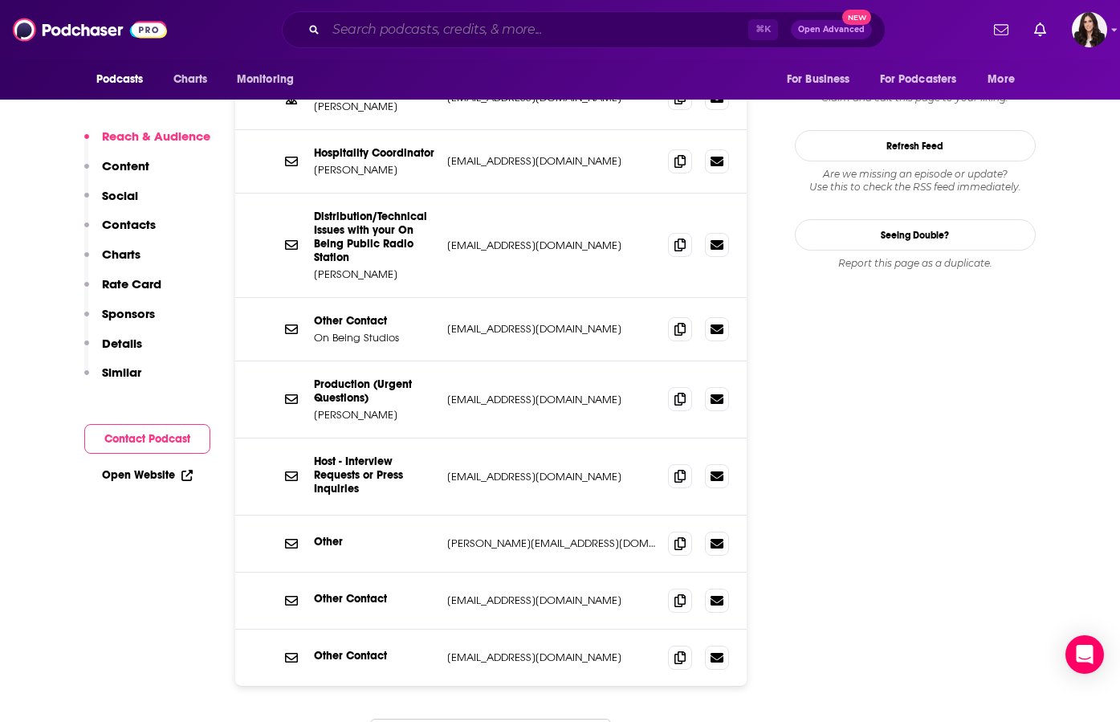
click at [467, 32] on input "Search podcasts, credits, & more..." at bounding box center [537, 30] width 422 height 26
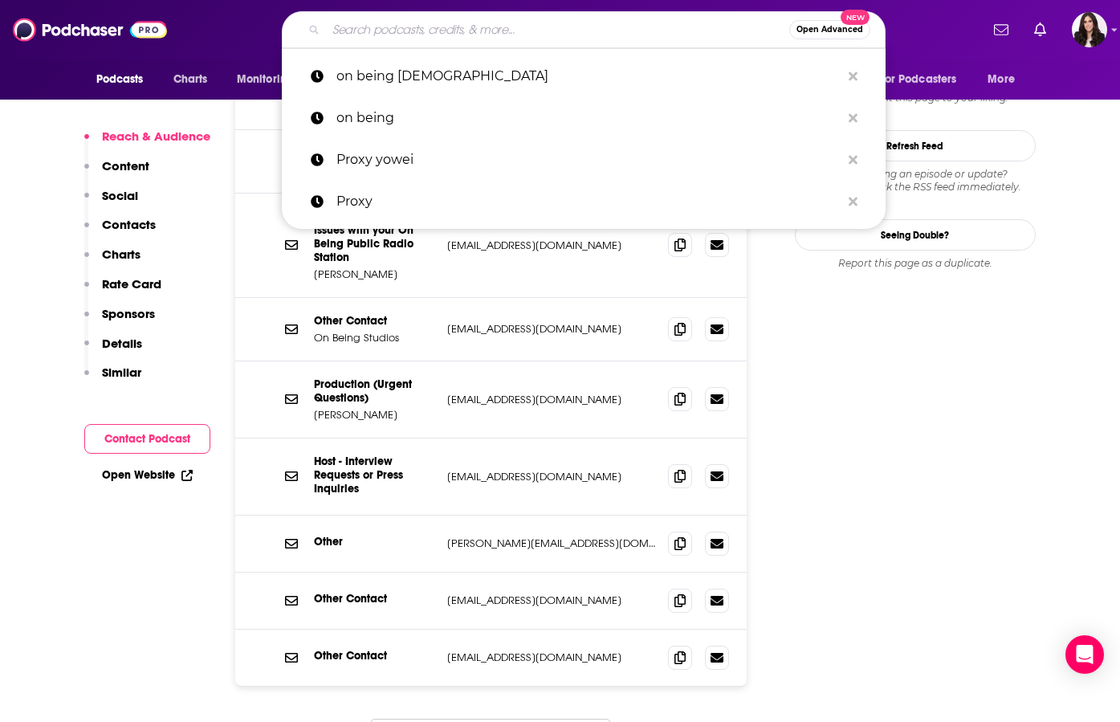
paste input "Untangle"
type input "Untangle"
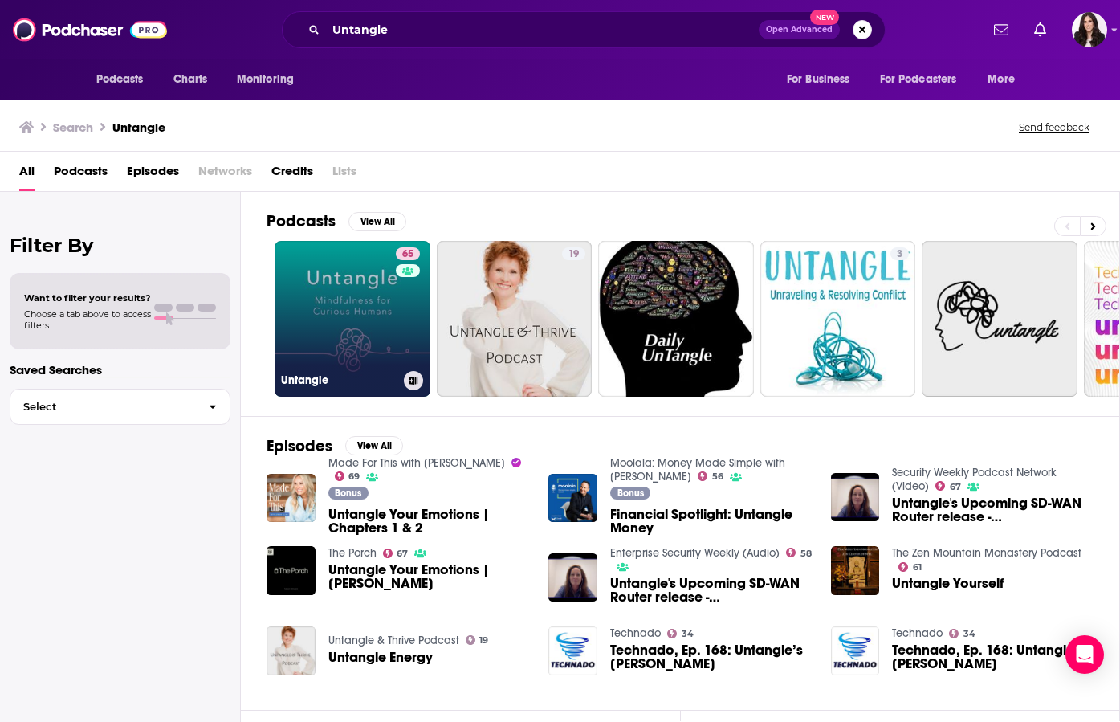
click at [367, 325] on link "65 Untangle" at bounding box center [353, 319] width 156 height 156
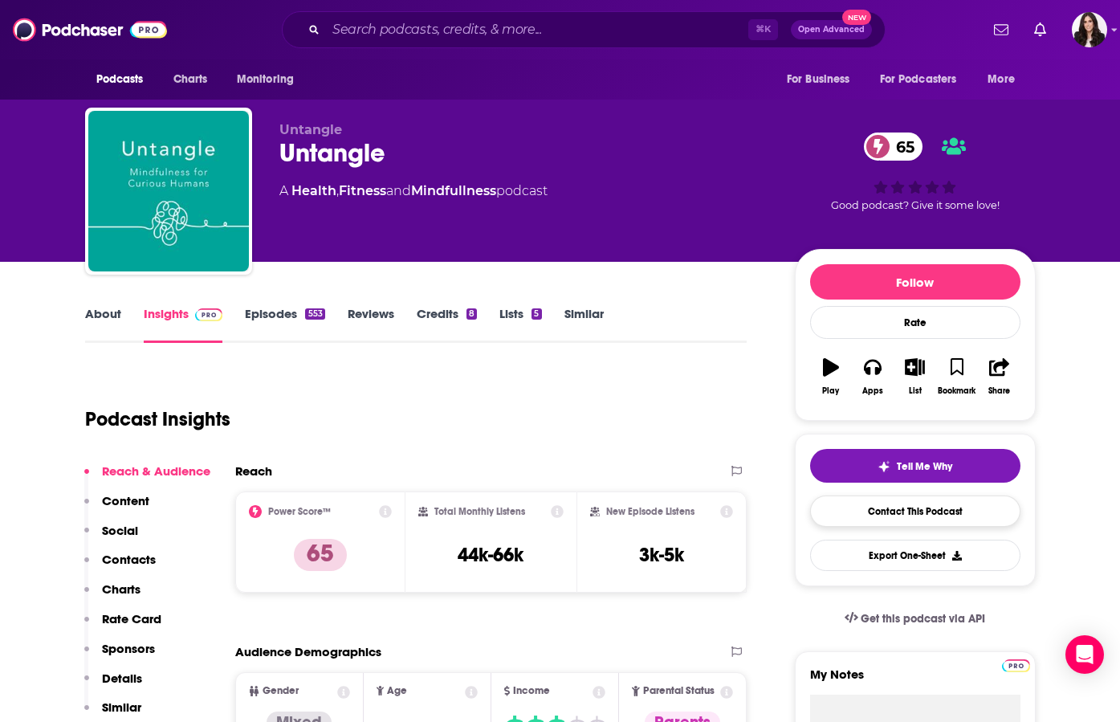
click at [890, 507] on link "Contact This Podcast" at bounding box center [915, 510] width 210 height 31
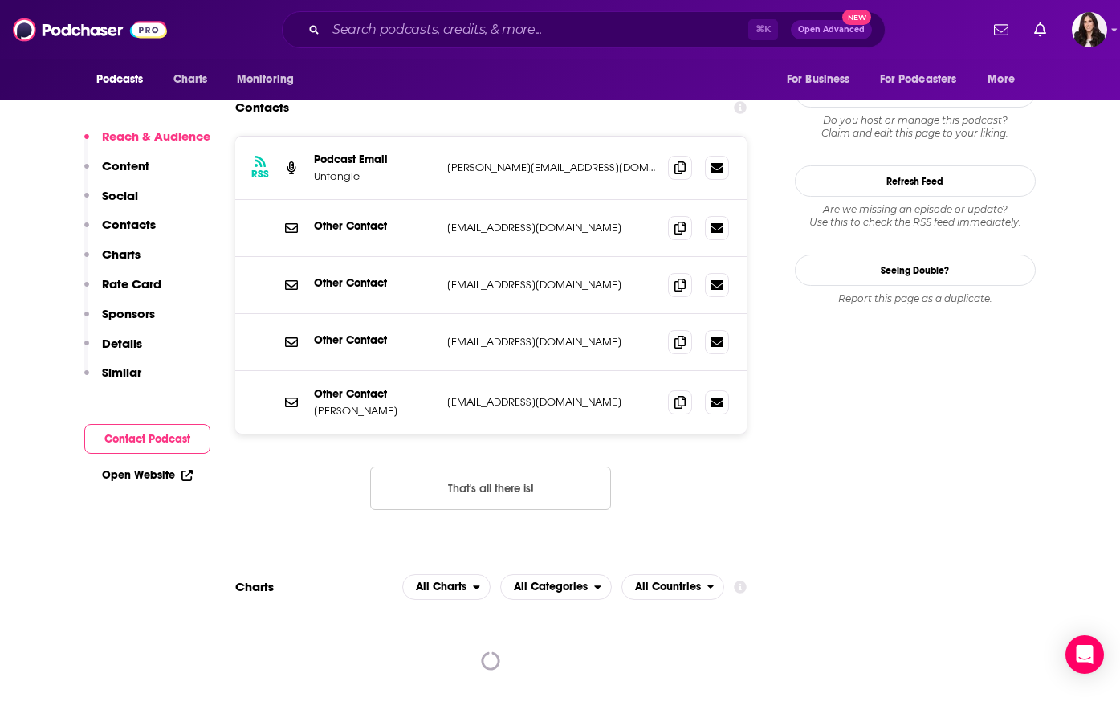
scroll to position [1392, 0]
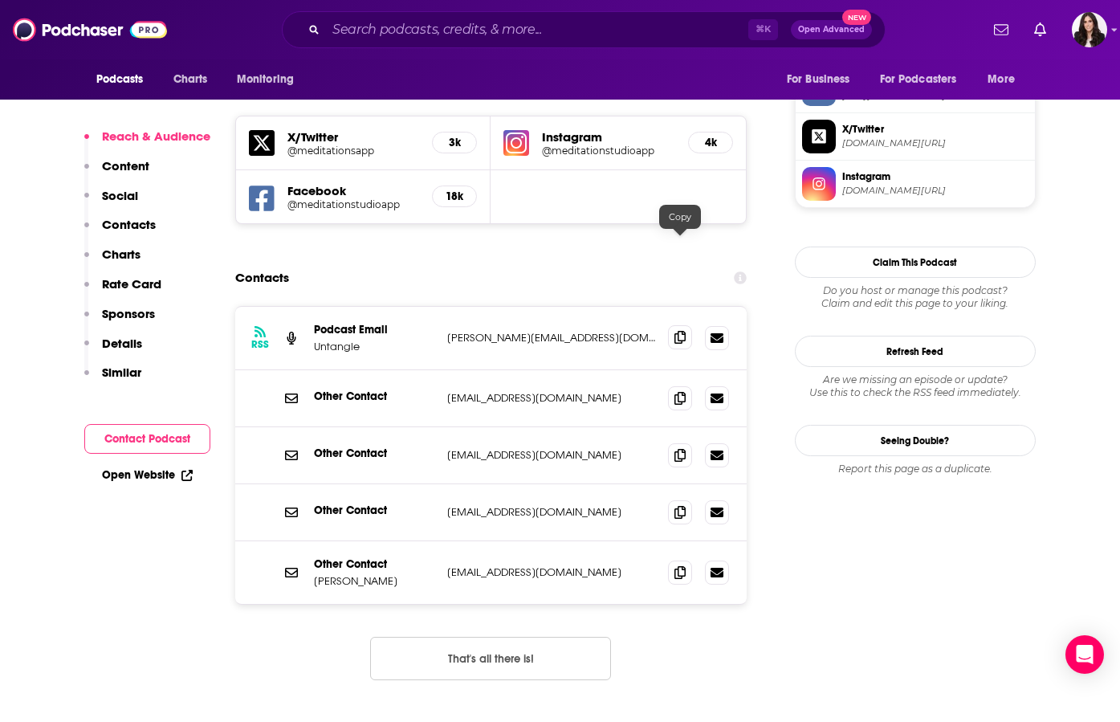
click at [681, 331] on icon at bounding box center [679, 337] width 11 height 13
click at [678, 565] on icon at bounding box center [679, 571] width 11 height 13
click at [516, 29] on input "Search podcasts, credits, & more..." at bounding box center [537, 30] width 422 height 26
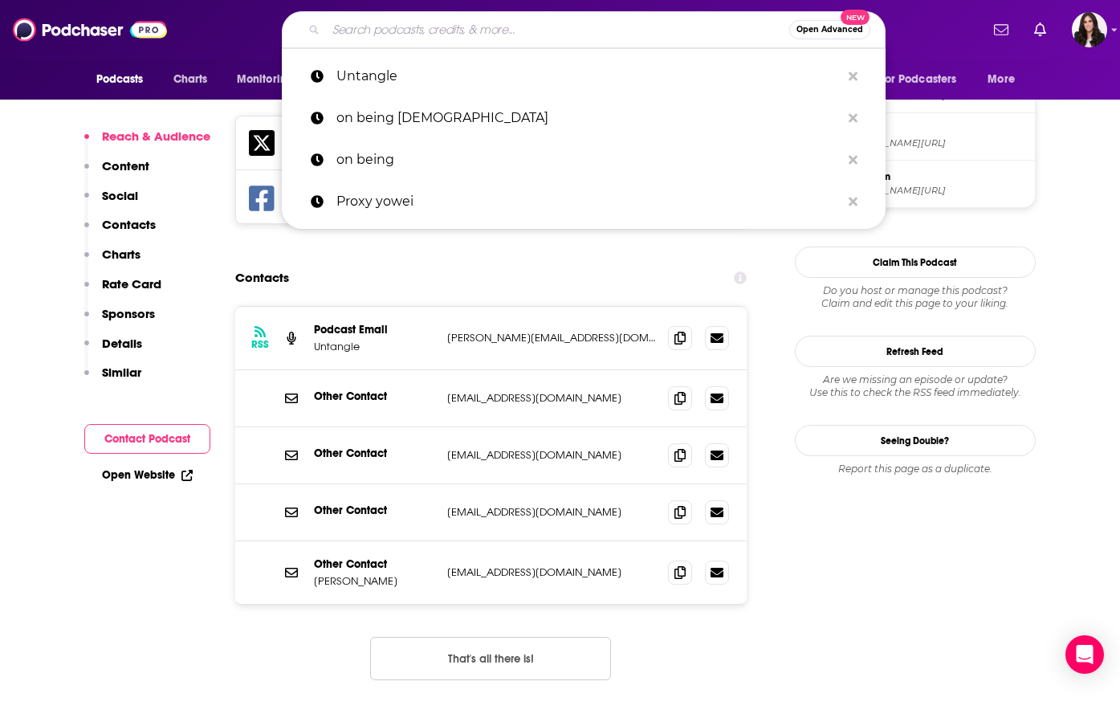
paste input "Being Well"
type input "Being Well"
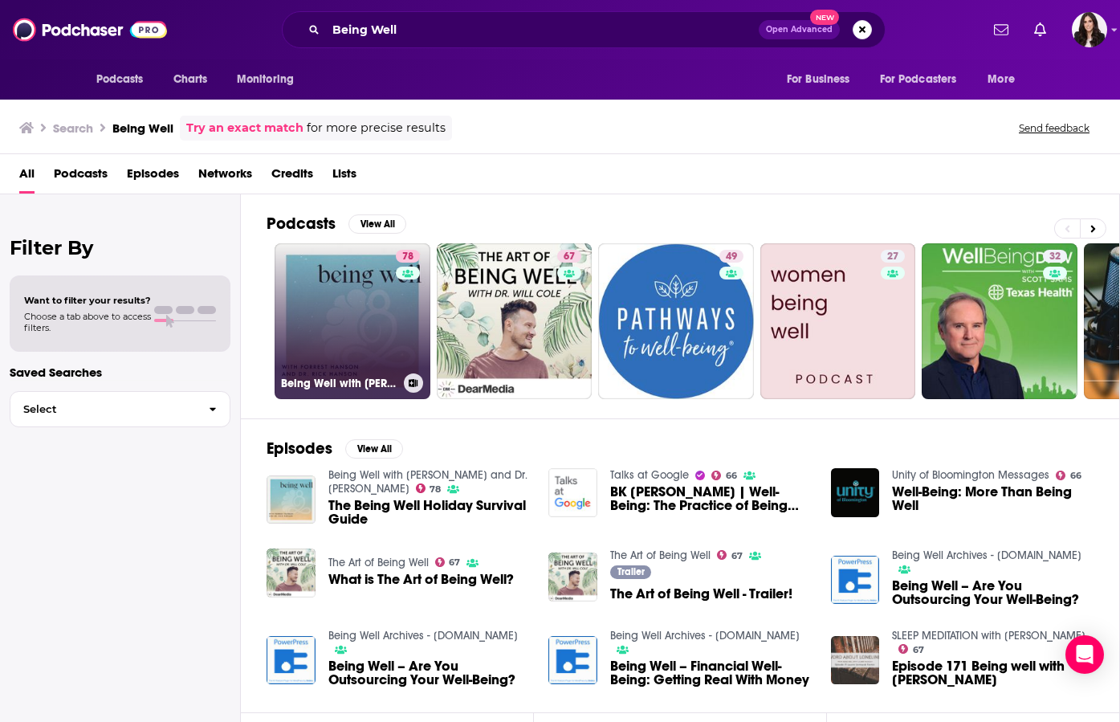
click at [318, 320] on link "78 Being Well with [PERSON_NAME] and Dr. [PERSON_NAME]" at bounding box center [353, 321] width 156 height 156
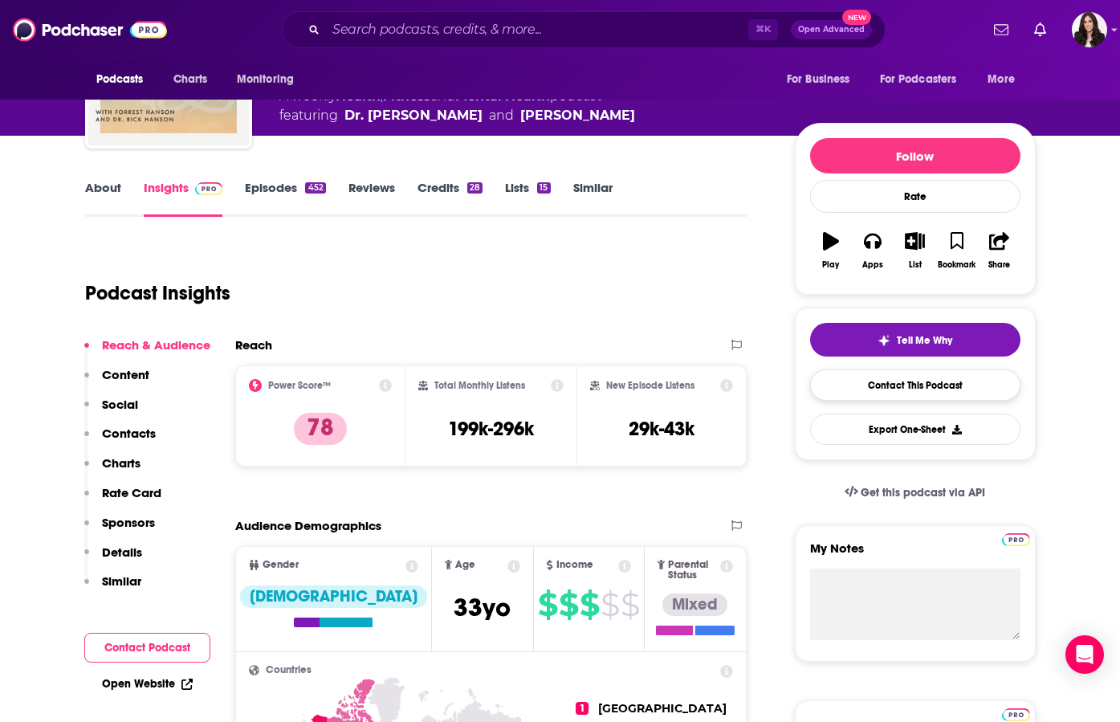
click at [895, 389] on link "Contact This Podcast" at bounding box center [915, 384] width 210 height 31
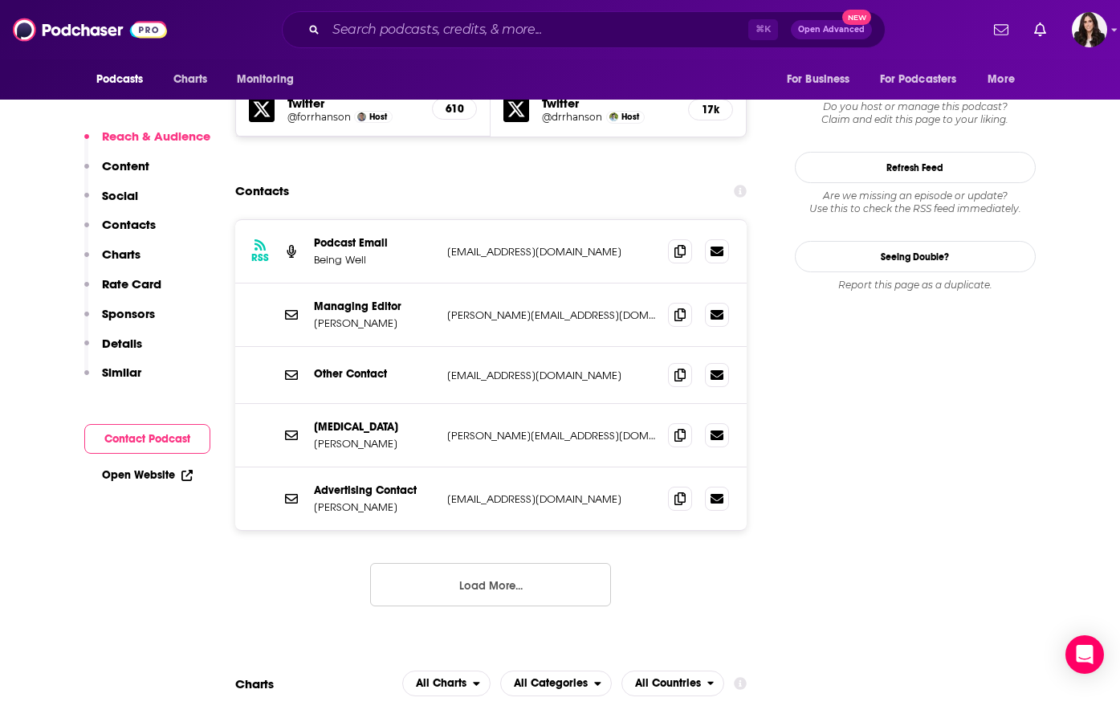
scroll to position [1418, 0]
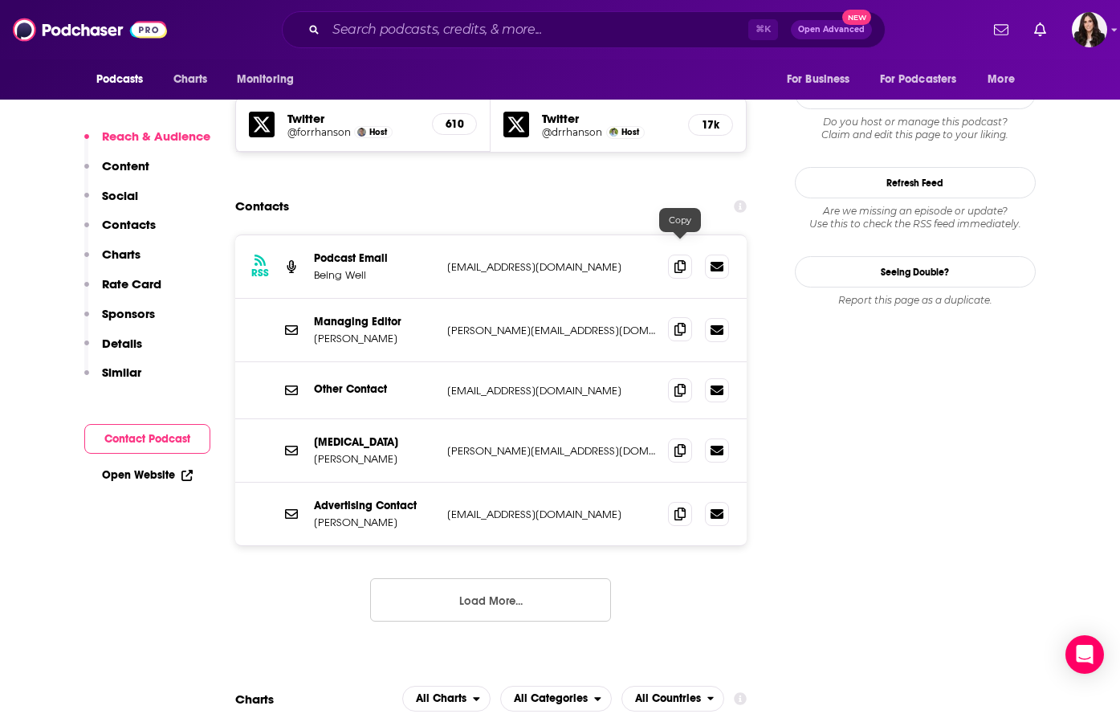
click at [683, 323] on icon at bounding box center [679, 329] width 11 height 13
click at [676, 259] on icon at bounding box center [679, 265] width 11 height 13
click at [543, 28] on input "Search podcasts, credits, & more..." at bounding box center [537, 30] width 422 height 26
paste input "The One You Feed"
type input "The One You Feed"
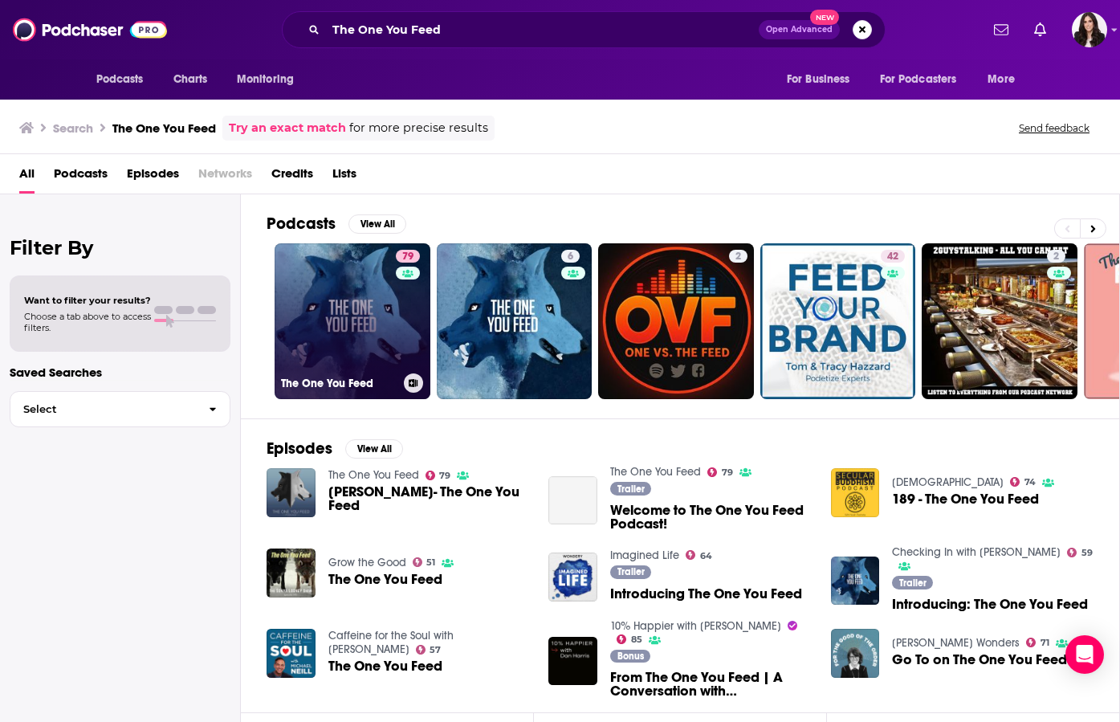
click at [349, 290] on link "79 The One You Feed" at bounding box center [353, 321] width 156 height 156
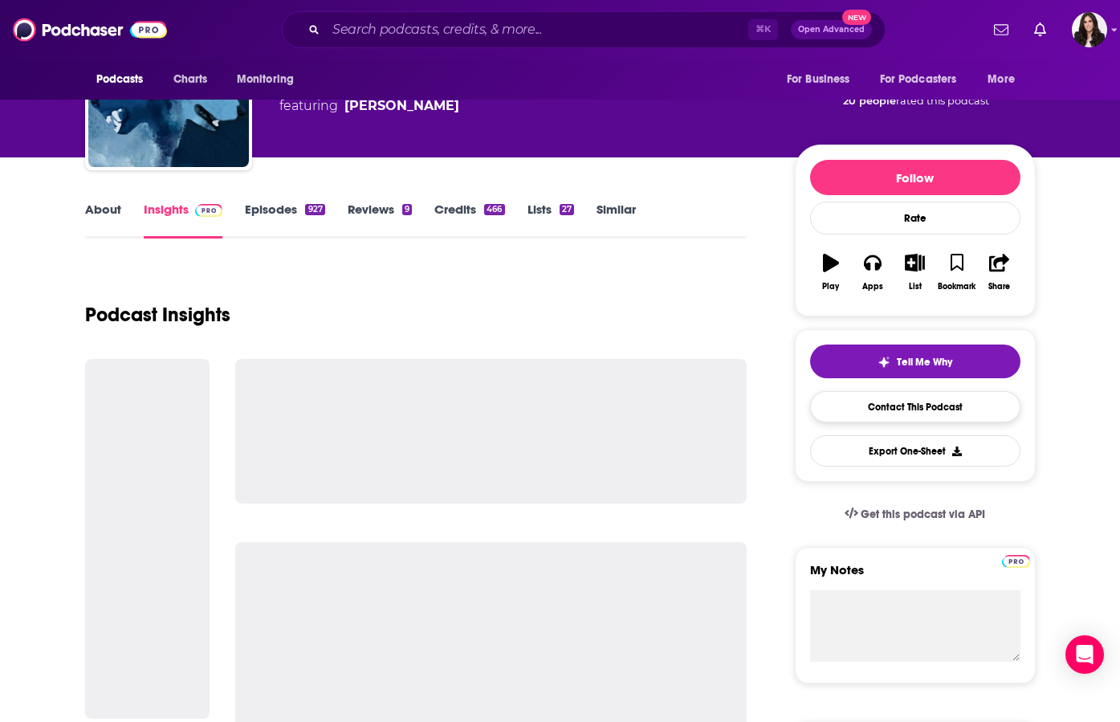
click at [904, 413] on link "Contact This Podcast" at bounding box center [915, 406] width 210 height 31
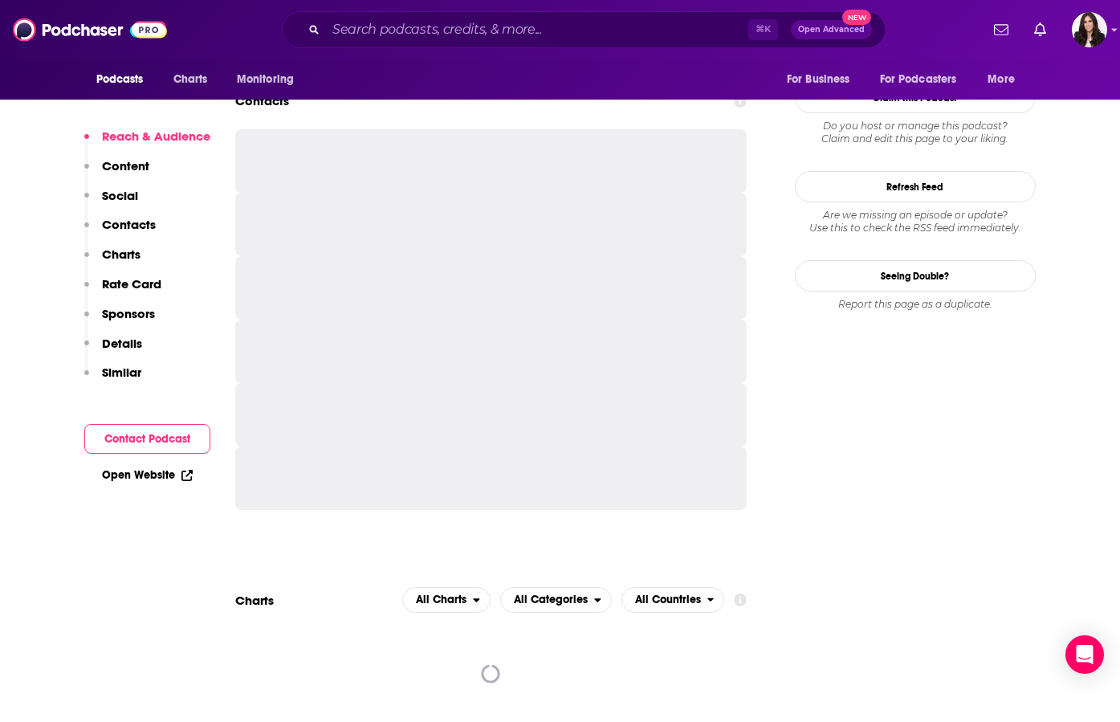
scroll to position [1387, 0]
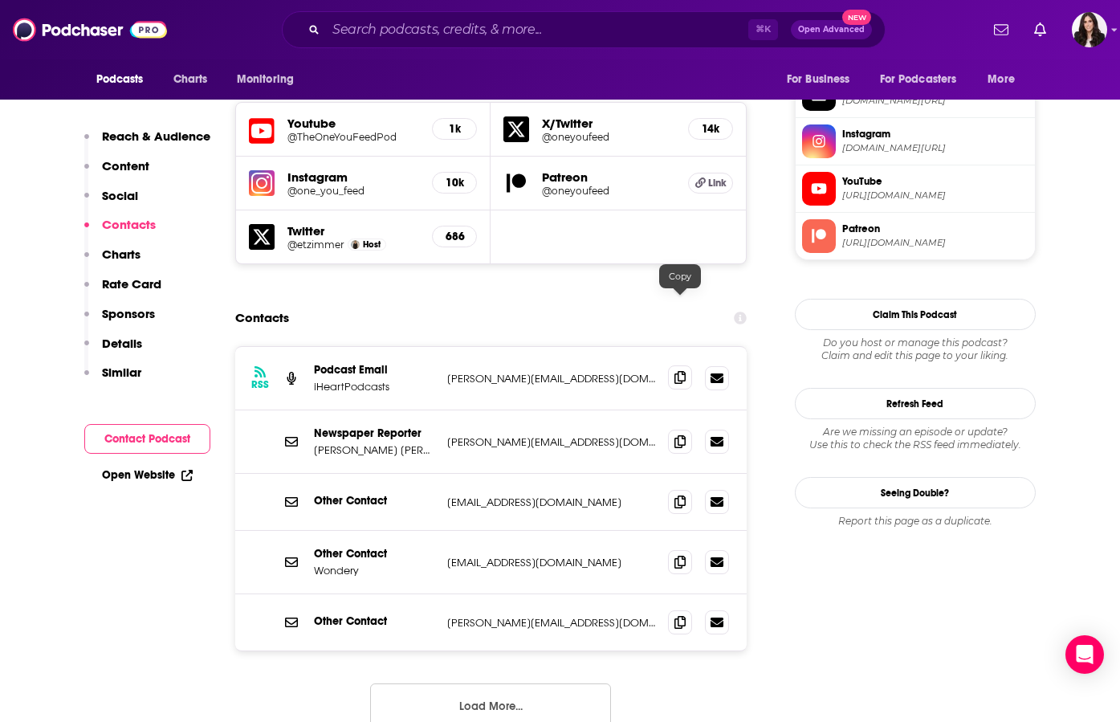
click at [682, 371] on icon at bounding box center [679, 377] width 11 height 13
click at [678, 429] on span at bounding box center [680, 441] width 24 height 24
click at [677, 615] on icon at bounding box center [679, 621] width 11 height 13
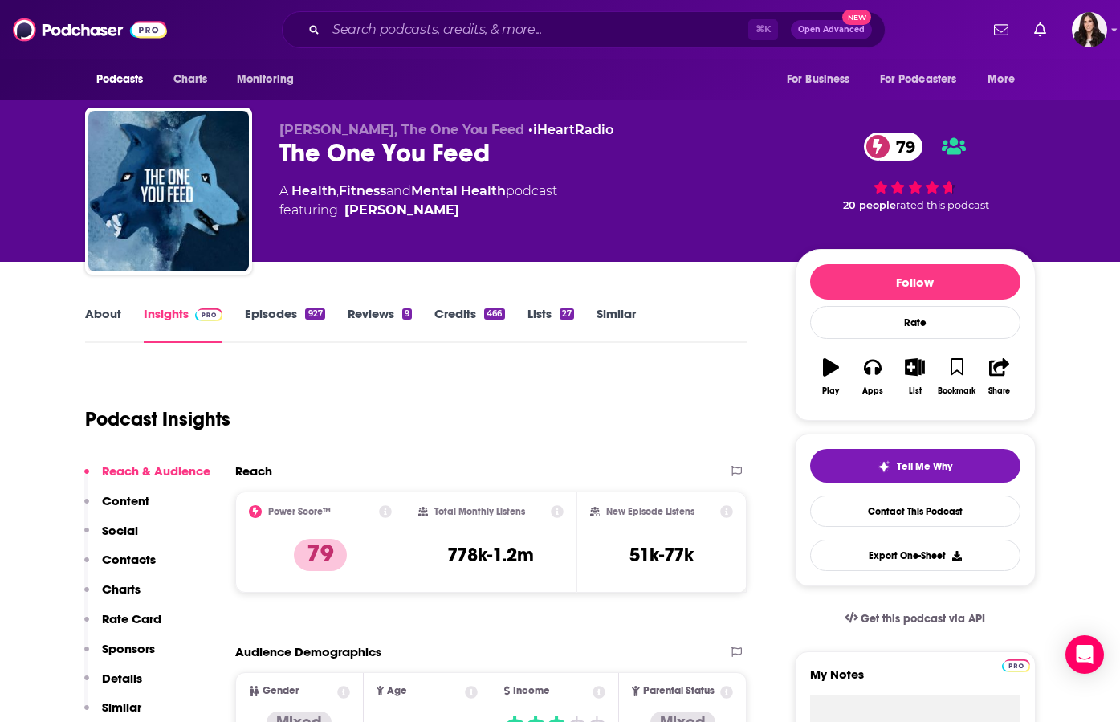
scroll to position [0, 0]
click at [518, 22] on input "Search podcasts, credits, & more..." at bounding box center [537, 30] width 422 height 26
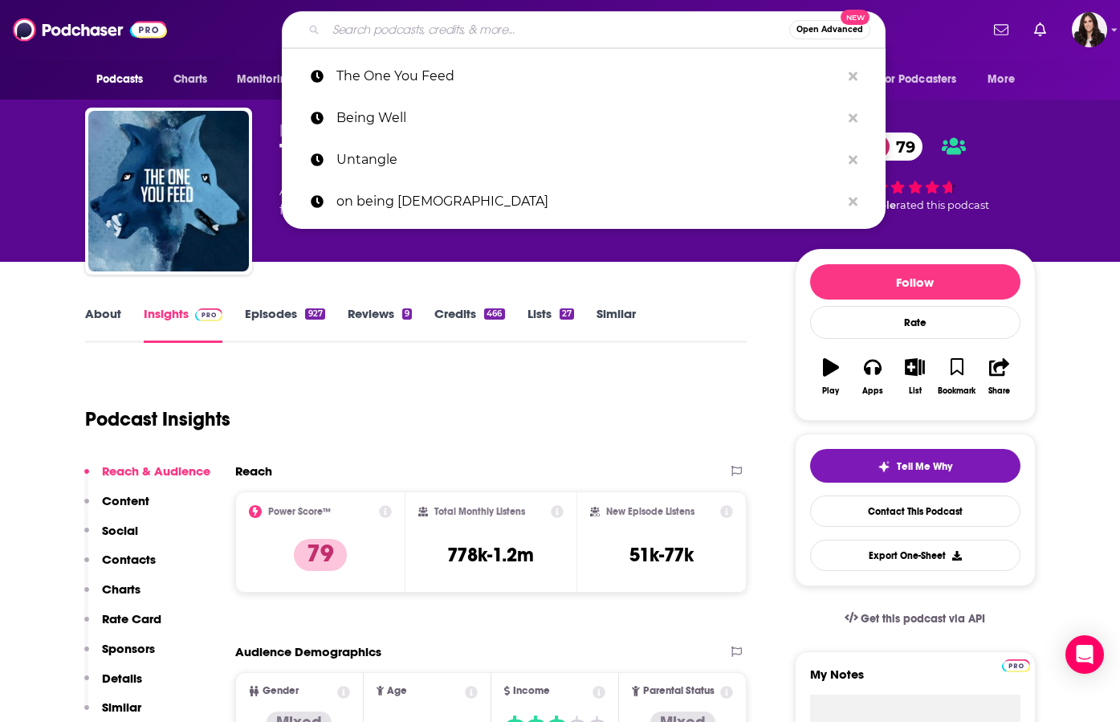
paste input "A Bit Of Optimism"
type input "A Bit Of Optimism"
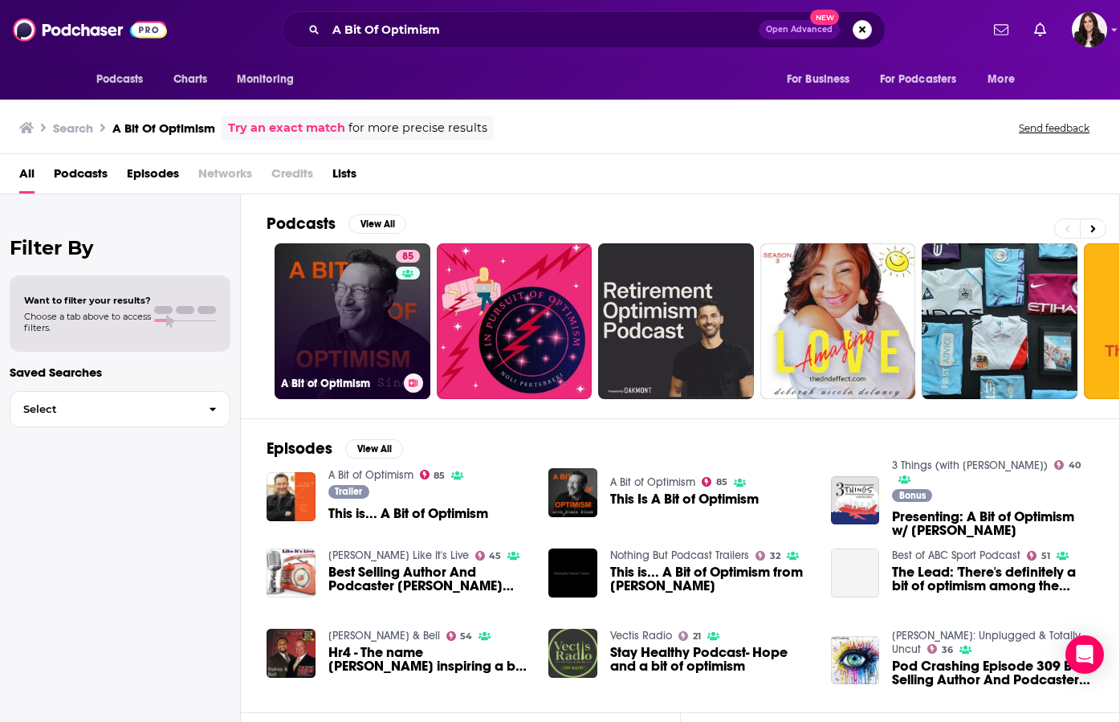
click at [366, 303] on link "85 A Bit of Optimism" at bounding box center [353, 321] width 156 height 156
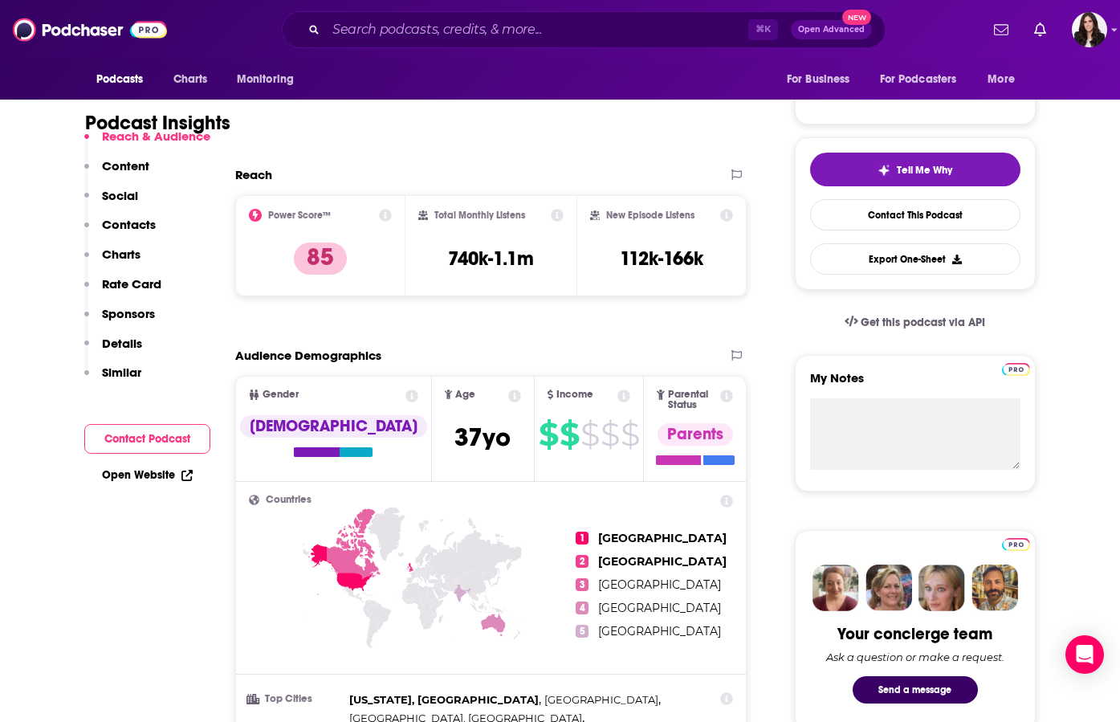
scroll to position [298, 0]
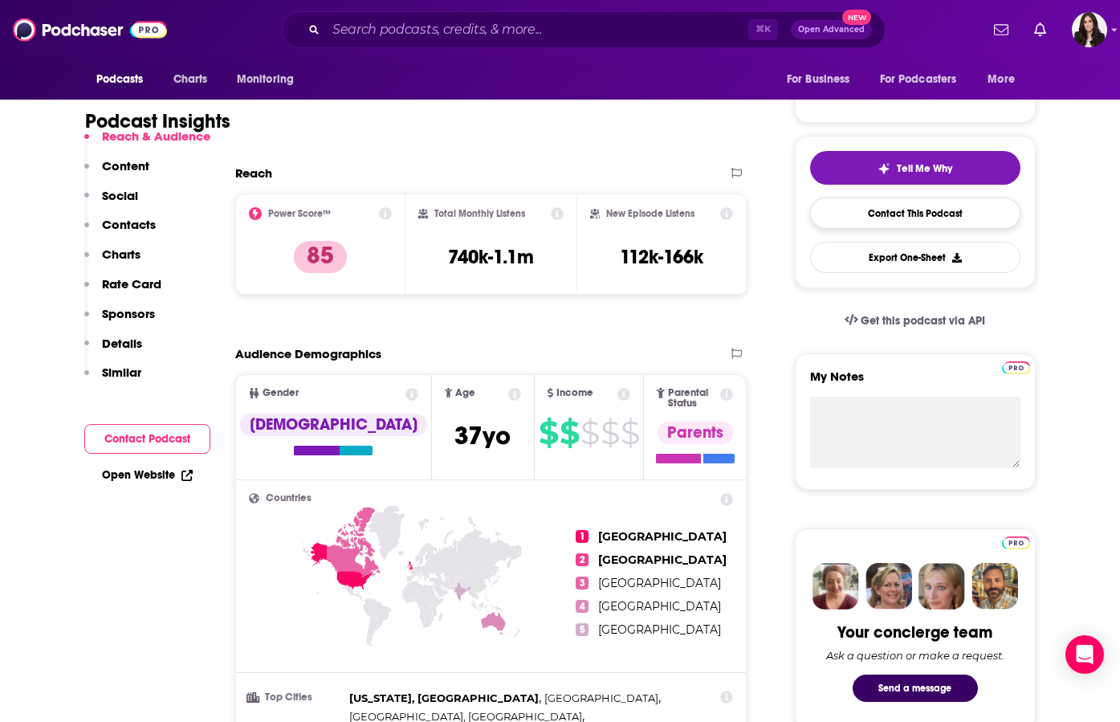
click at [870, 210] on link "Contact This Podcast" at bounding box center [915, 212] width 210 height 31
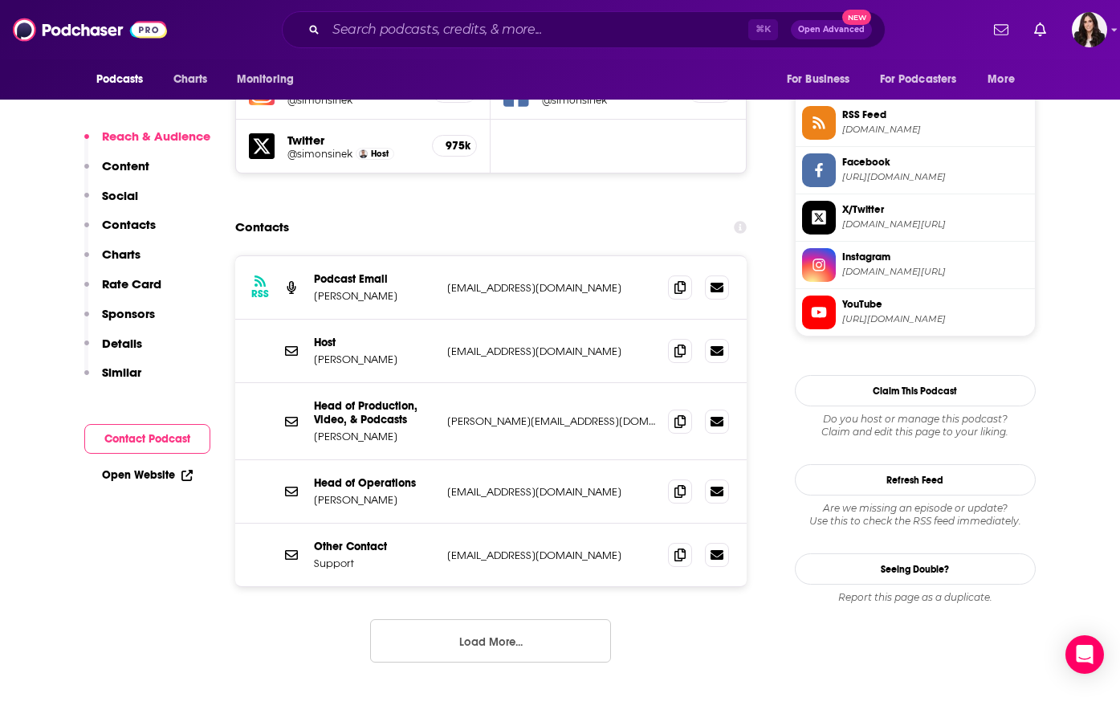
scroll to position [1466, 0]
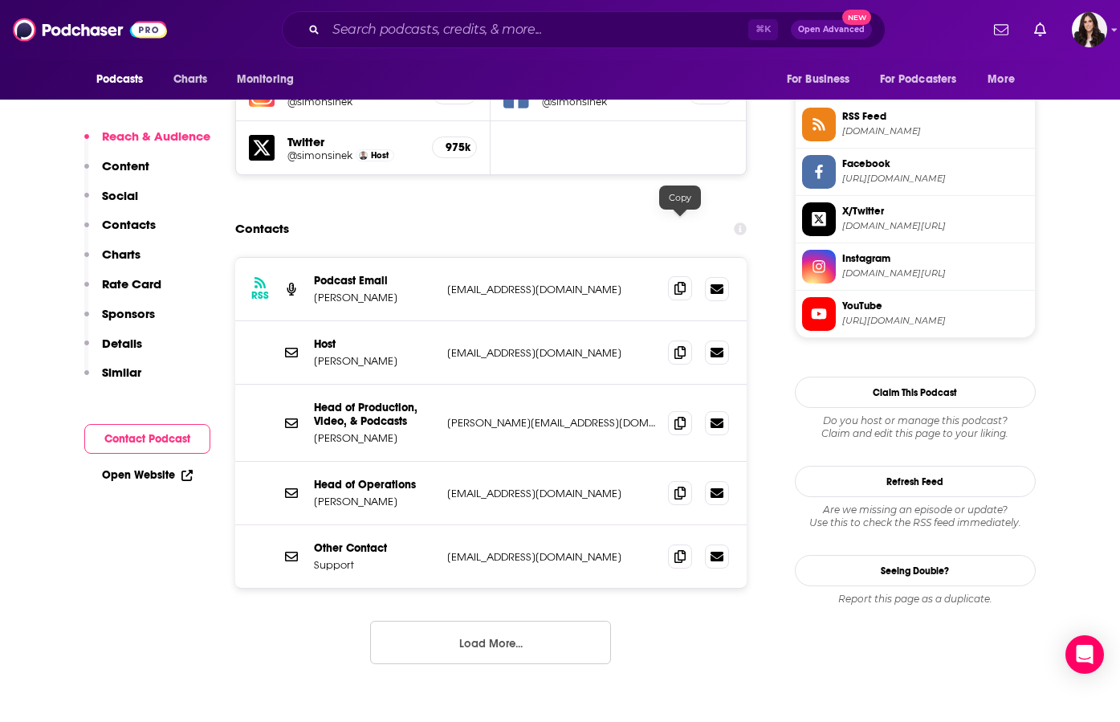
click at [679, 282] on icon at bounding box center [679, 288] width 11 height 13
click at [603, 0] on div "Podcasts Charts Monitoring ⌘ K Open Advanced New For Business For Podcasters Mo…" at bounding box center [560, 29] width 1120 height 59
click at [678, 416] on icon at bounding box center [679, 422] width 11 height 13
click at [679, 486] on icon at bounding box center [679, 492] width 11 height 13
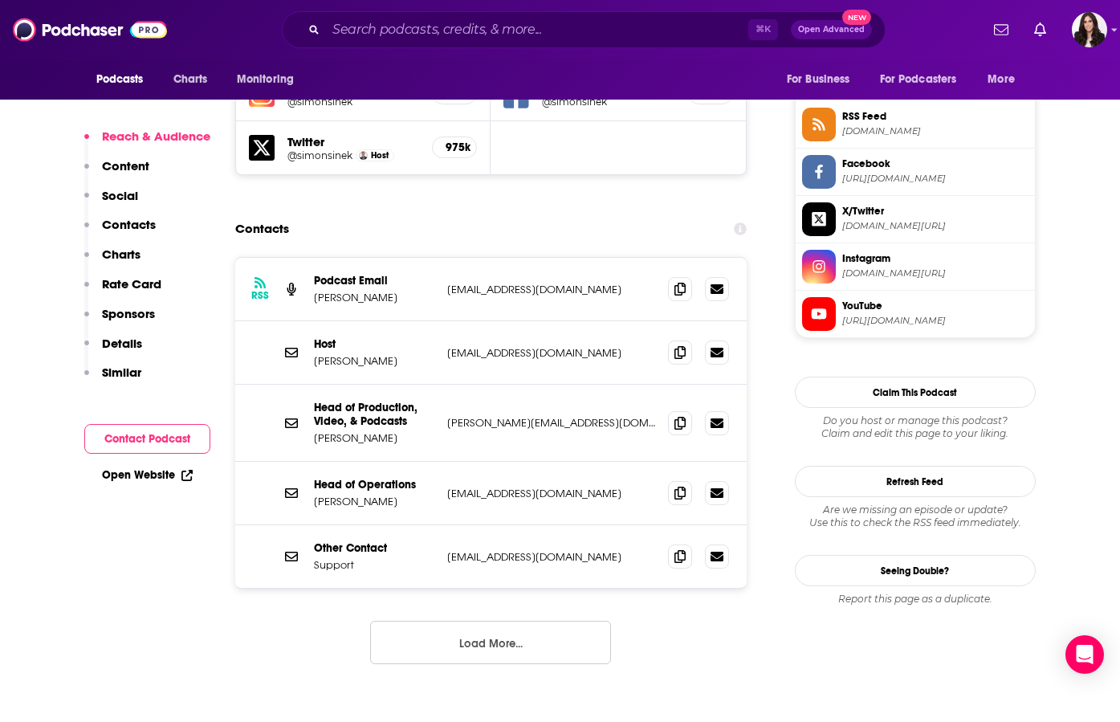
click at [612, 0] on div "Podcasts Charts Monitoring ⌘ K Open Advanced New For Business For Podcasters Mo…" at bounding box center [560, 29] width 1120 height 59
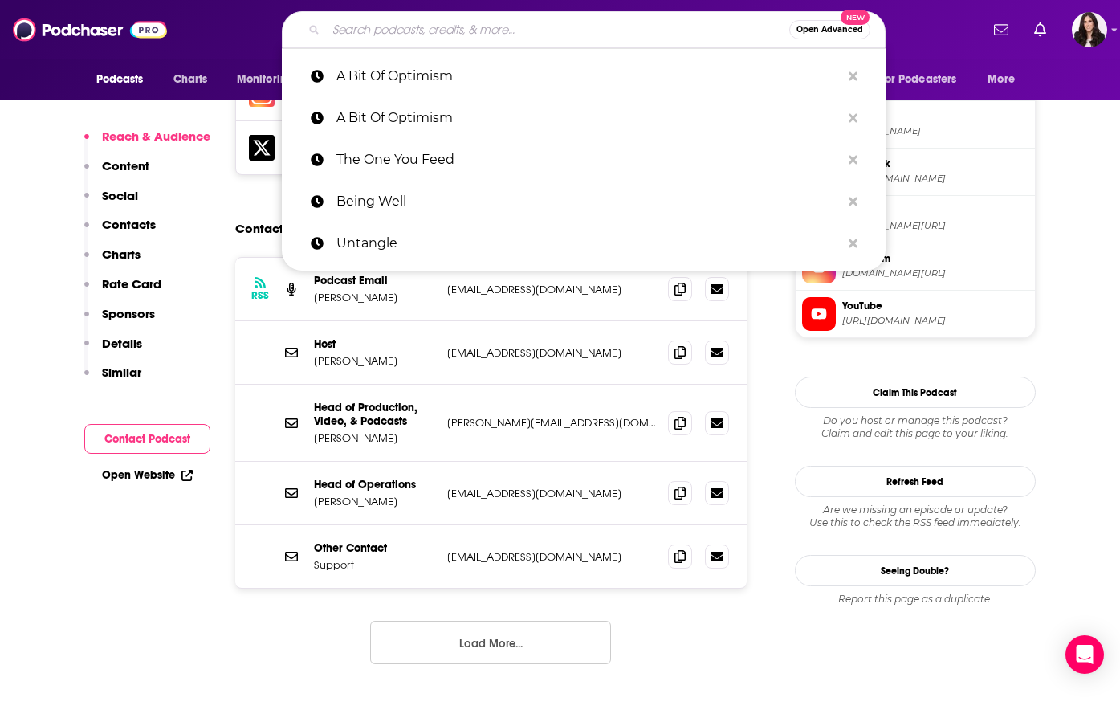
click at [506, 24] on input "Search podcasts, credits, & more..." at bounding box center [557, 30] width 463 height 26
paste input "Love Life with [PERSON_NAME]"
type input "Love Life with [PERSON_NAME]"
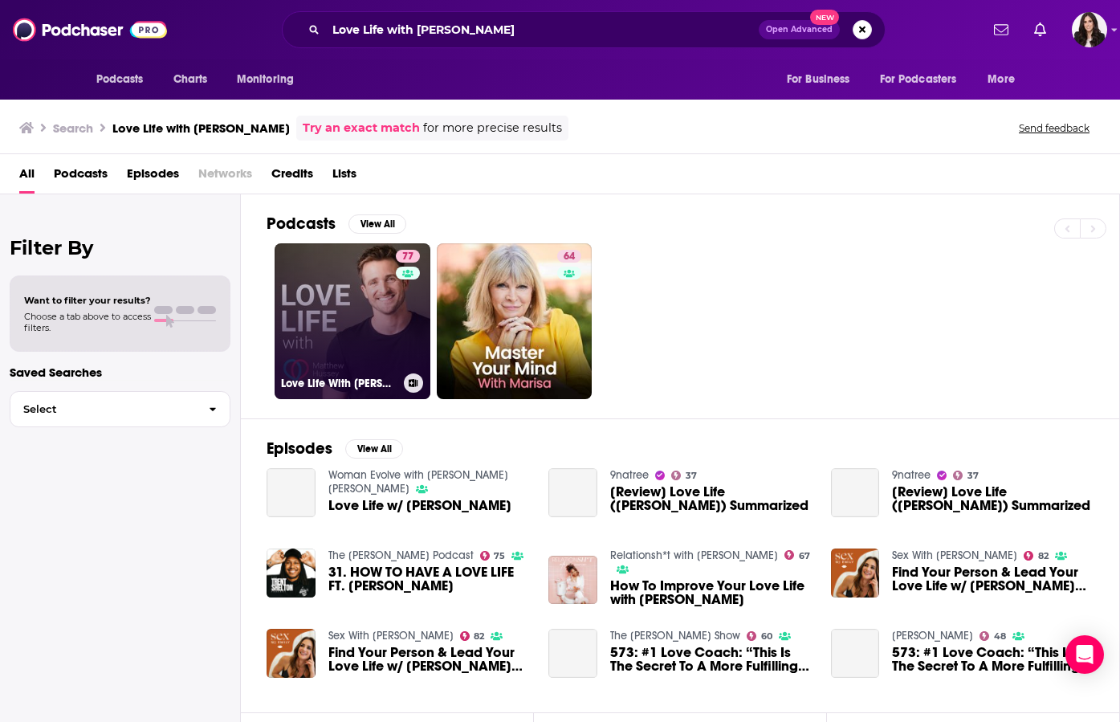
click at [346, 295] on link "77 Love Life With [PERSON_NAME]" at bounding box center [353, 321] width 156 height 156
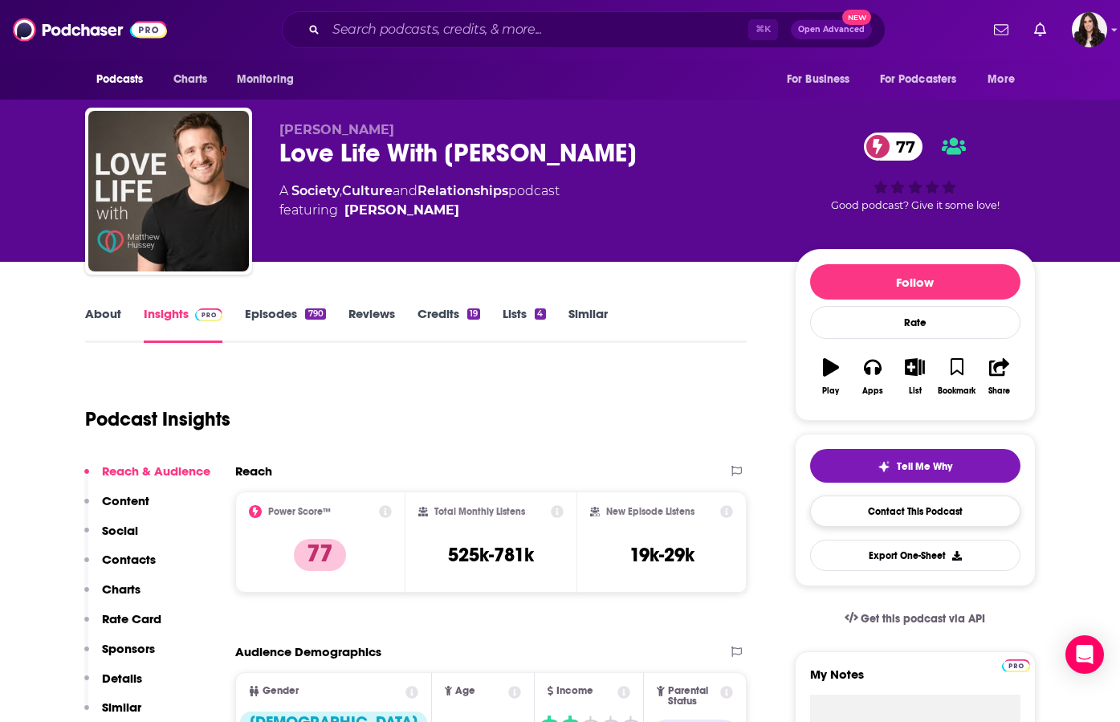
click at [909, 518] on link "Contact This Podcast" at bounding box center [915, 510] width 210 height 31
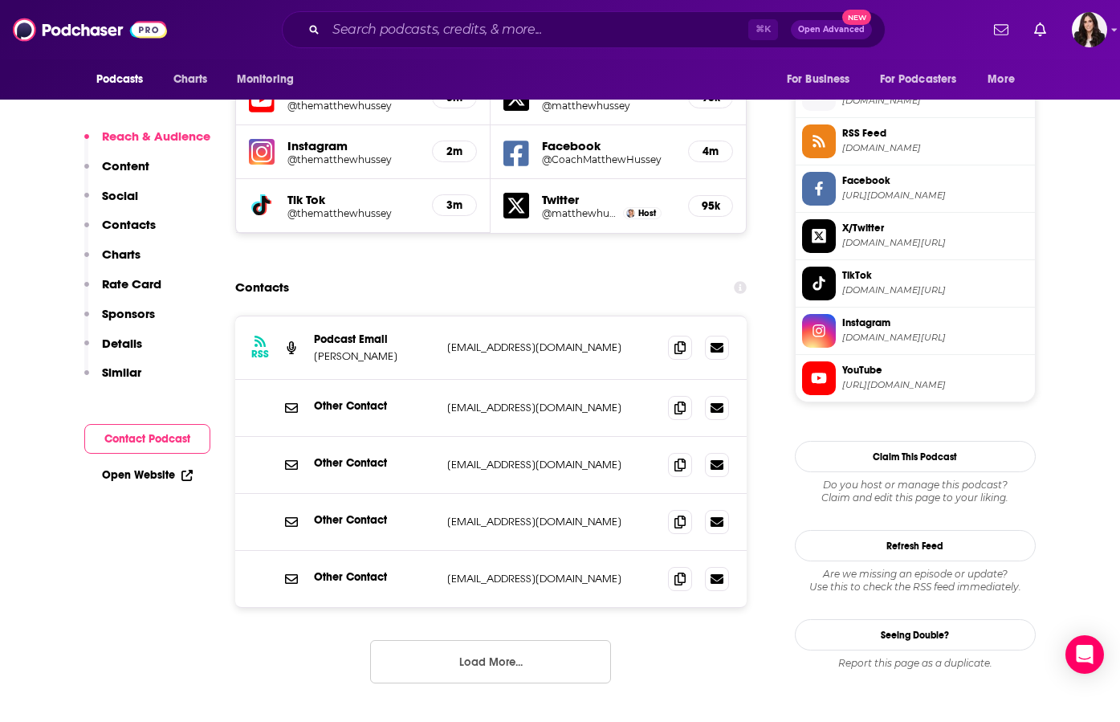
scroll to position [1433, 0]
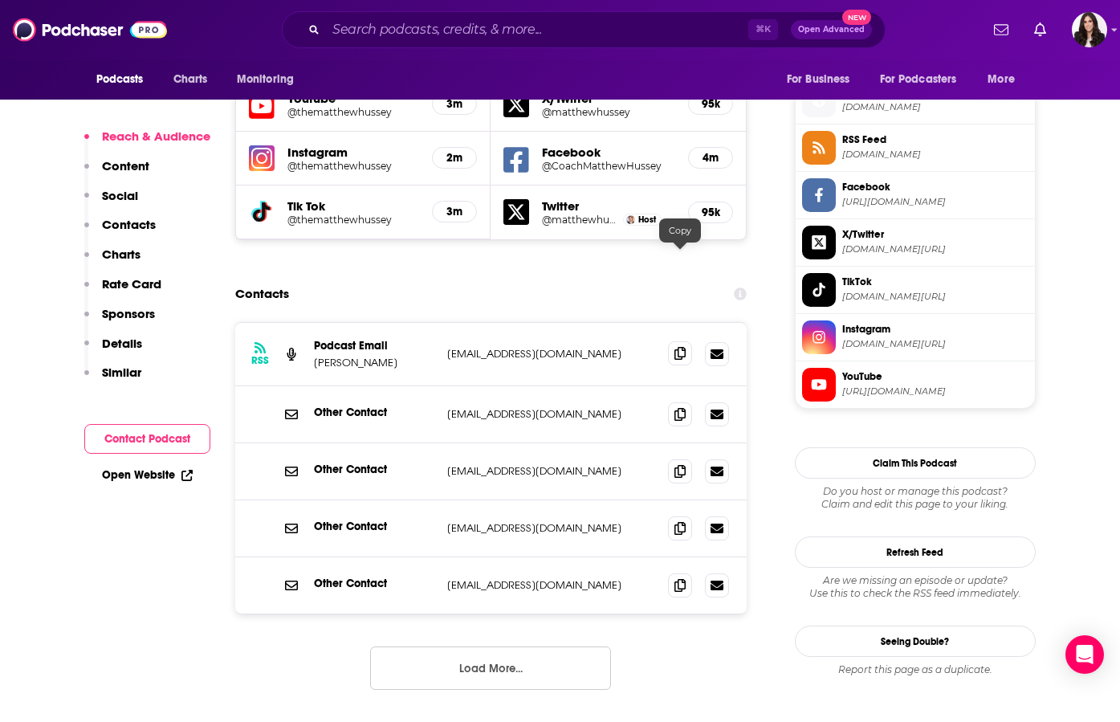
click at [674, 341] on span at bounding box center [680, 353] width 24 height 24
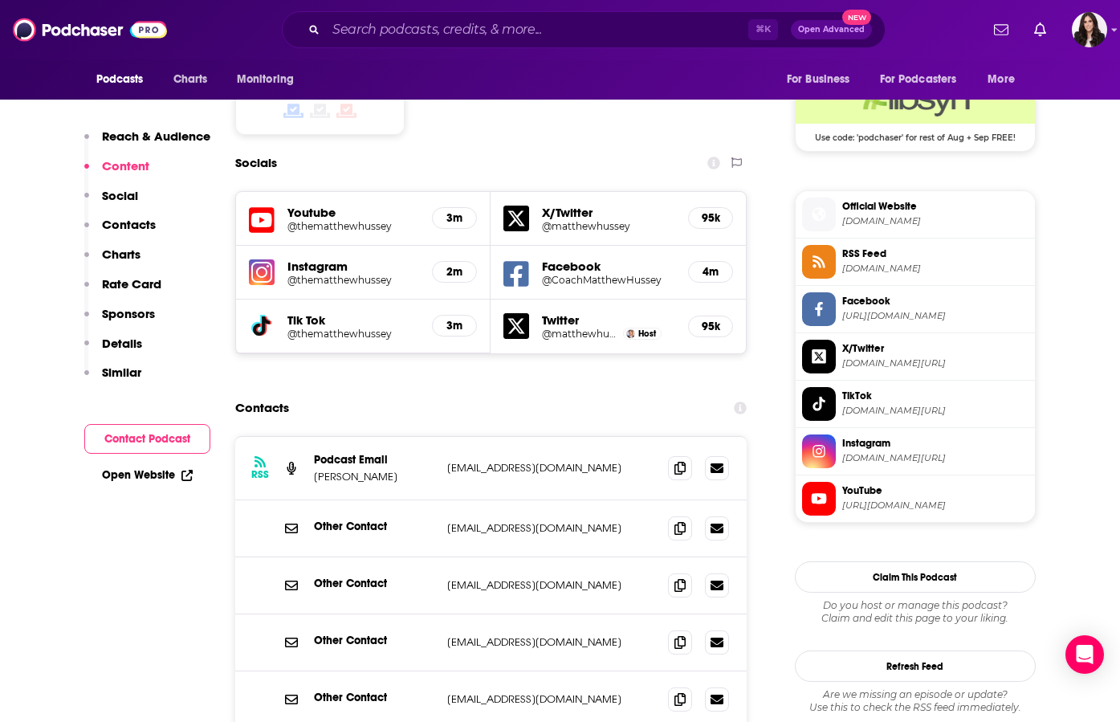
scroll to position [1743, 0]
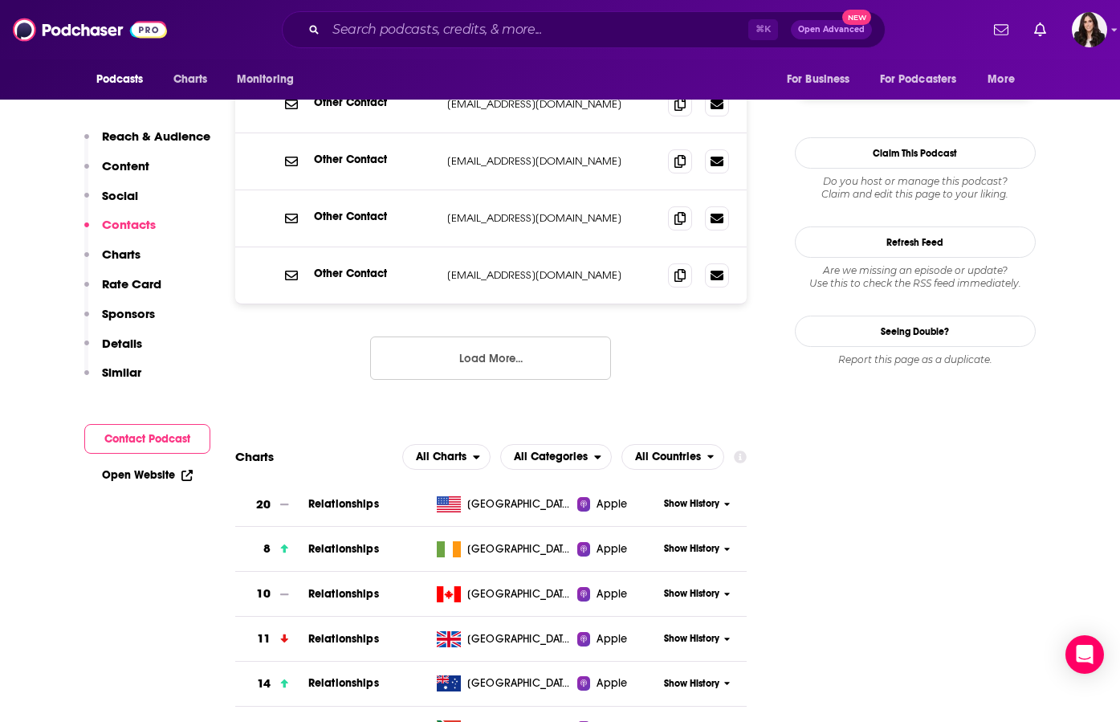
click at [503, 238] on div "RSS Podcast Email [PERSON_NAME] [EMAIL_ADDRESS][DOMAIN_NAME] [EMAIL_ADDRESS][DO…" at bounding box center [491, 208] width 512 height 393
click at [494, 336] on button "Load More..." at bounding box center [490, 357] width 241 height 43
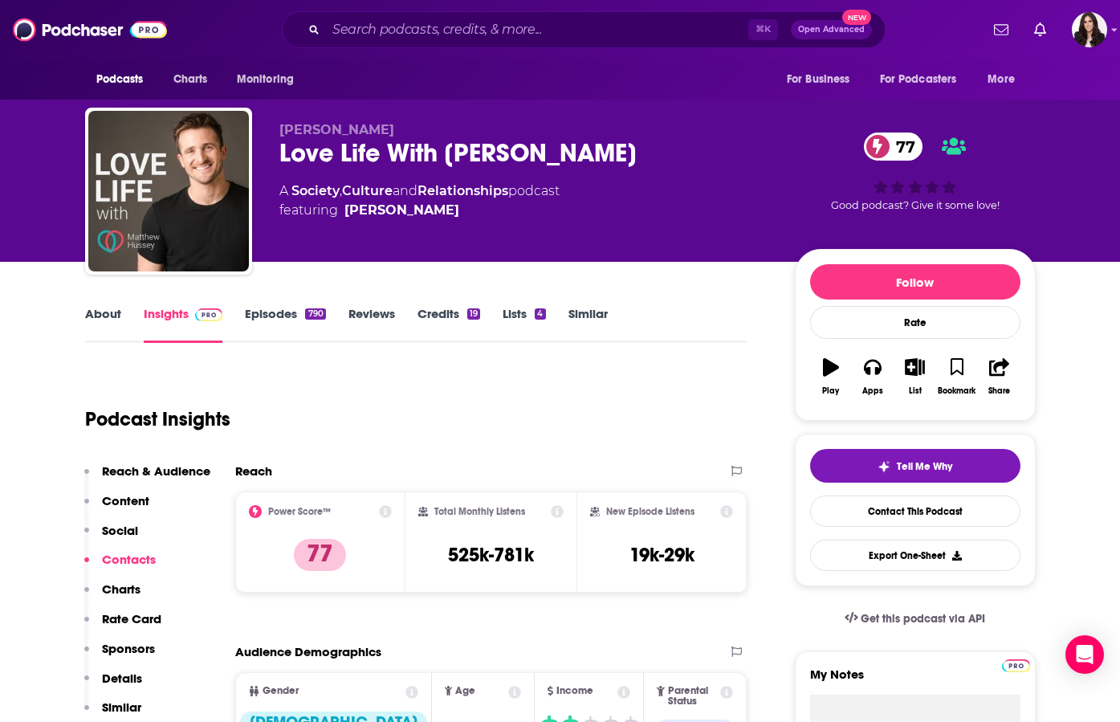
scroll to position [0, 0]
click at [392, 147] on div "Love Life With [PERSON_NAME] 77" at bounding box center [524, 152] width 490 height 31
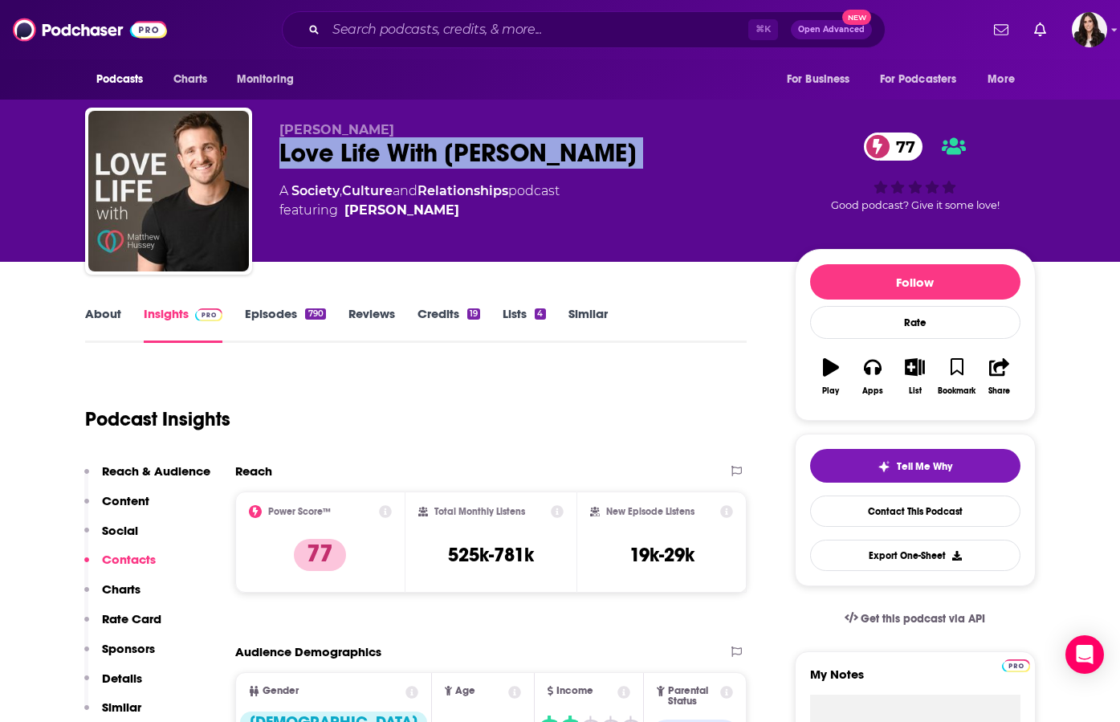
click at [392, 147] on div "Love Life With [PERSON_NAME] 77" at bounding box center [524, 152] width 490 height 31
copy div "Love Life With [PERSON_NAME] 77"
